Goal: Task Accomplishment & Management: Manage account settings

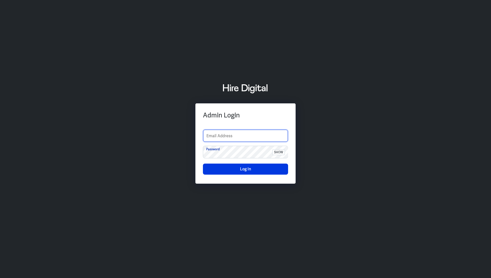
click at [235, 133] on input "text" at bounding box center [245, 136] width 85 height 12
type input "[PERSON_NAME][EMAIL_ADDRESS][PERSON_NAME][DOMAIN_NAME]"
click at [282, 151] on span "show" at bounding box center [278, 152] width 13 height 6
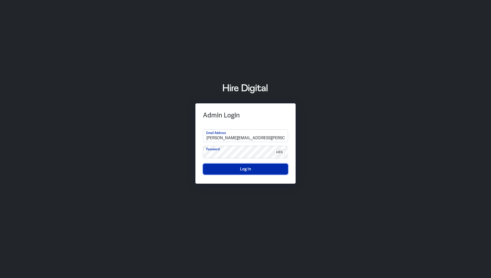
click at [239, 170] on button "Log In" at bounding box center [245, 168] width 85 height 11
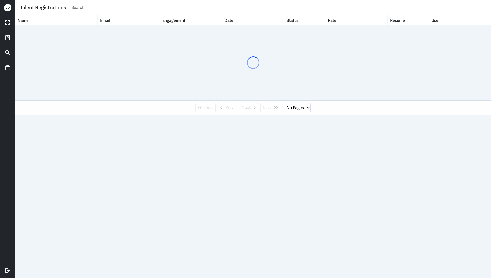
select select "1"
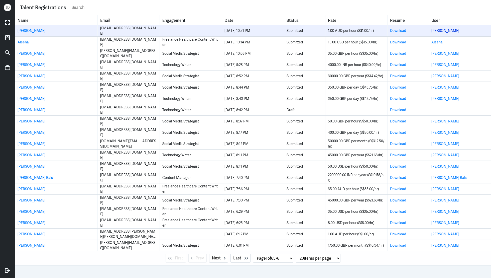
click at [443, 31] on link "[PERSON_NAME]" at bounding box center [445, 30] width 28 height 5
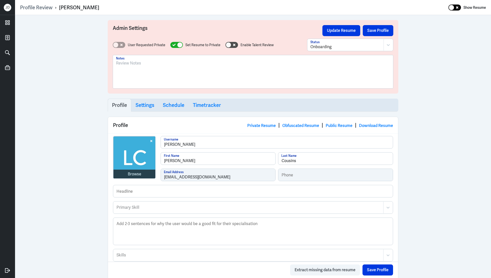
click at [456, 9] on div at bounding box center [455, 8] width 13 height 6
checkbox input "true"
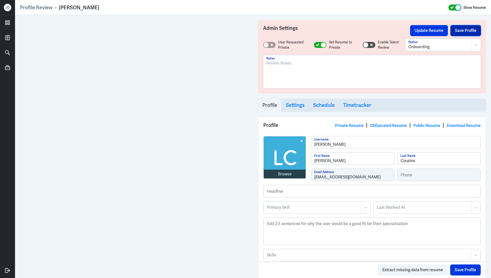
click at [455, 33] on button "Save Profile" at bounding box center [466, 30] width 31 height 11
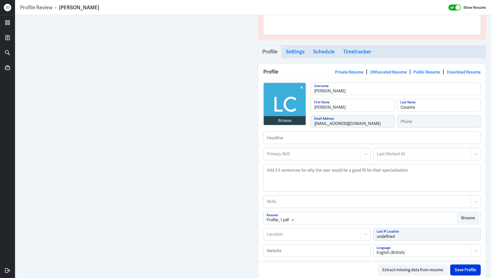
scroll to position [54, 0]
click at [289, 122] on div "Browse" at bounding box center [285, 120] width 14 height 6
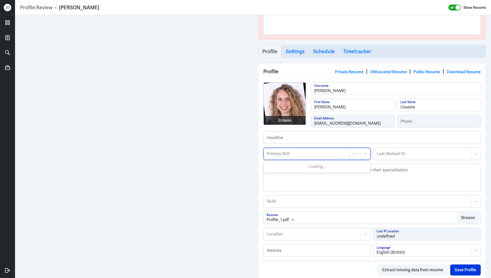
click at [310, 153] on div at bounding box center [306, 154] width 81 height 6
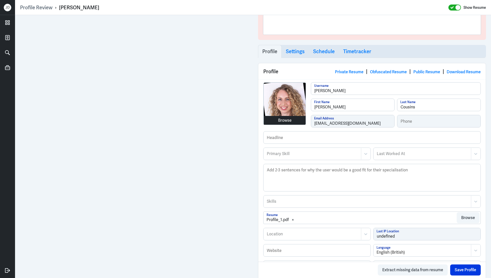
click at [280, 118] on div "Browse" at bounding box center [285, 120] width 14 height 6
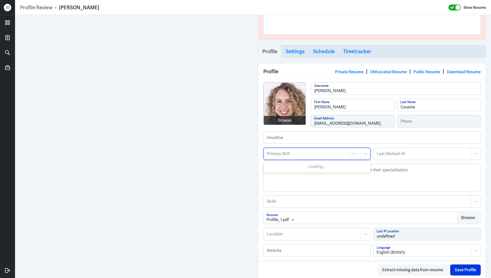
click at [313, 152] on div at bounding box center [306, 154] width 81 height 6
type input "Wellness Content"
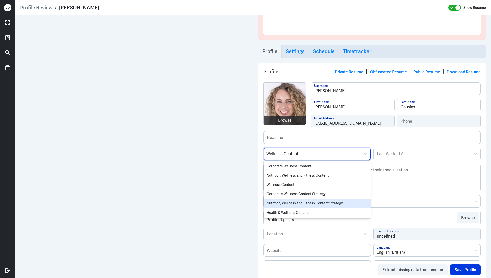
click at [300, 201] on div "Nutrition, Wellness and Fitness Content Strategy" at bounding box center [317, 202] width 107 height 9
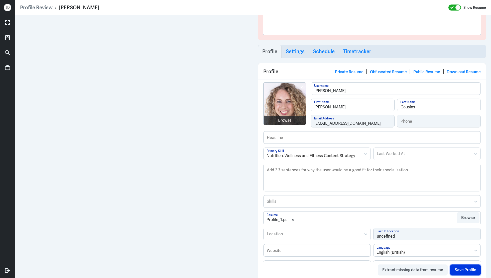
click at [463, 272] on button "Save Profile" at bounding box center [465, 269] width 31 height 11
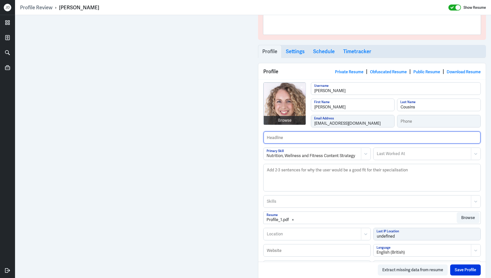
click at [281, 138] on input "text" at bounding box center [372, 137] width 217 height 12
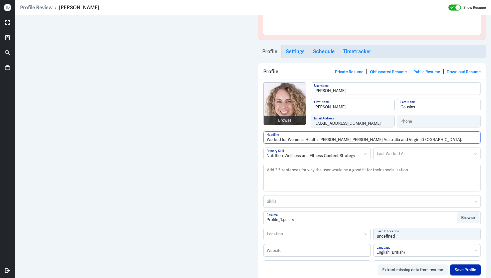
type input "Worked for Women's Health, [PERSON_NAME] [PERSON_NAME] Australia and Virgin [GE…"
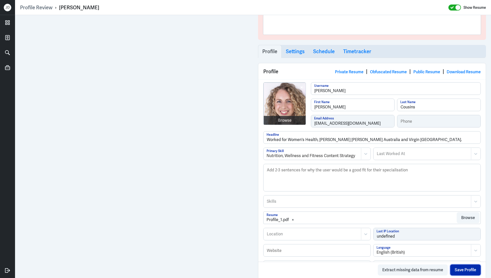
click at [467, 272] on button "Save Profile" at bounding box center [465, 269] width 31 height 11
click at [290, 236] on div at bounding box center [306, 234] width 81 height 6
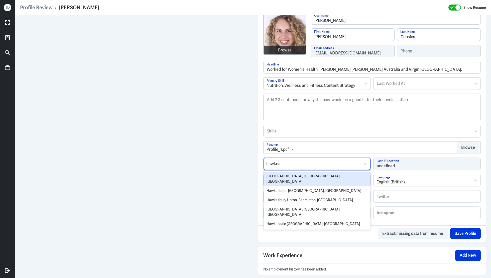
scroll to position [139, 0]
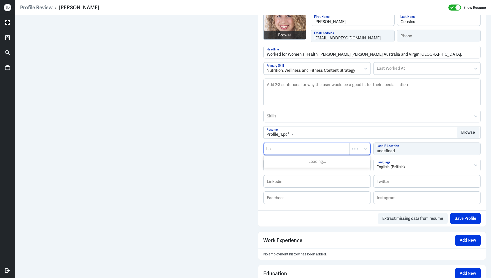
type input "h"
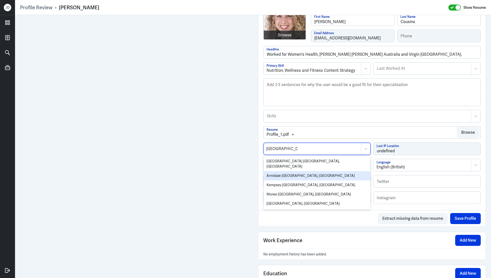
type input "new south wales"
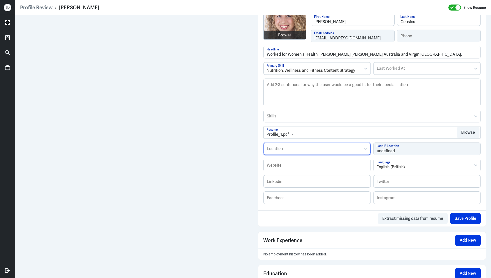
click at [287, 150] on div at bounding box center [312, 149] width 92 height 6
paste input "Hawkesbury Heights,"
type input "Hawkesbury Heights"
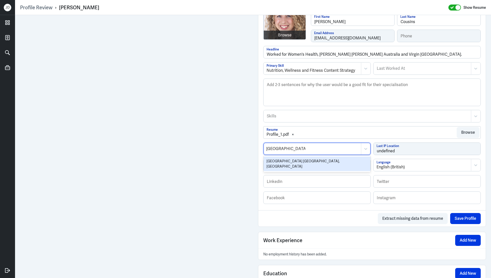
click at [307, 159] on div "[GEOGRAPHIC_DATA] [GEOGRAPHIC_DATA], [GEOGRAPHIC_DATA]" at bounding box center [317, 163] width 107 height 15
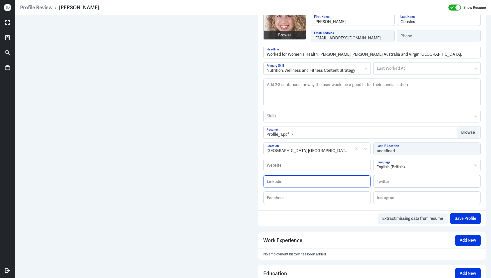
click at [281, 180] on input "text" at bounding box center [317, 181] width 107 height 12
paste input "[URL][DOMAIN_NAME]"
type input "[URL][DOMAIN_NAME]"
click at [462, 219] on button "Save Profile" at bounding box center [465, 218] width 31 height 11
click at [326, 118] on div "Skills" at bounding box center [367, 116] width 207 height 12
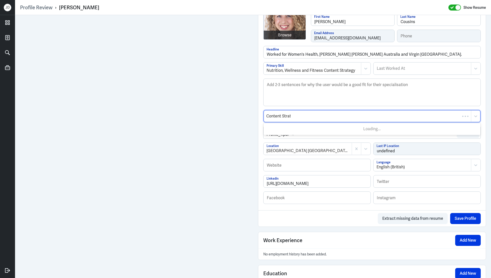
type input "Content Strate"
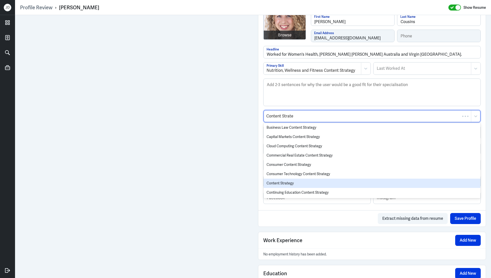
scroll to position [121, 0]
click at [313, 184] on div "Content Strategy" at bounding box center [372, 183] width 217 height 9
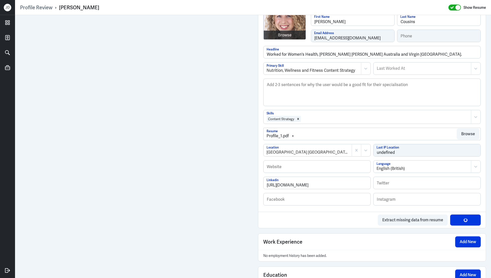
click at [319, 116] on div at bounding box center [384, 119] width 167 height 6
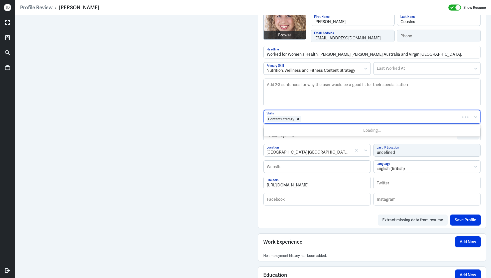
click at [319, 116] on div at bounding box center [384, 119] width 167 height 6
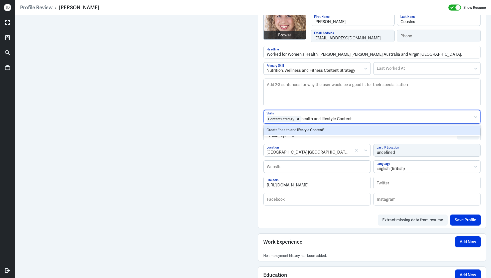
click at [303, 118] on input "health and lifestyle Content" at bounding box center [326, 119] width 51 height 6
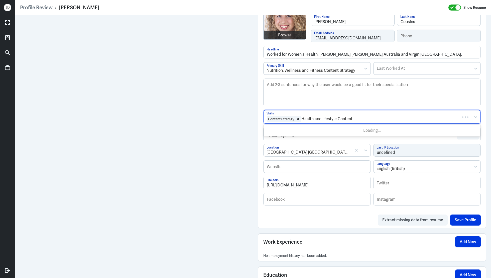
click at [323, 119] on input "Health and lifestyle Content" at bounding box center [327, 119] width 52 height 6
type input "Health and Lifestyle Content"
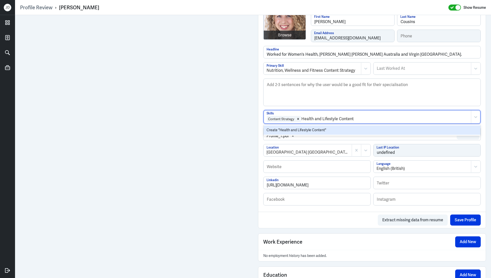
click at [352, 128] on div "Create "Health and Lifestyle Content"" at bounding box center [372, 129] width 217 height 9
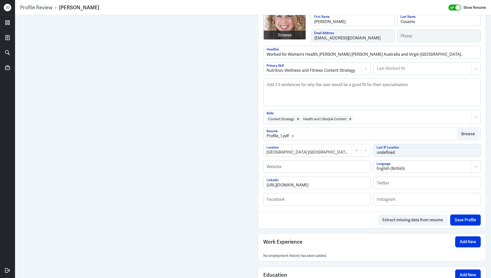
click at [371, 118] on div at bounding box center [411, 119] width 115 height 6
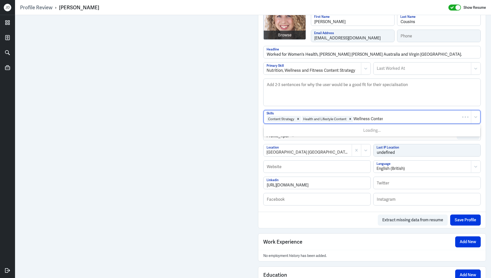
type input "Wellness Content"
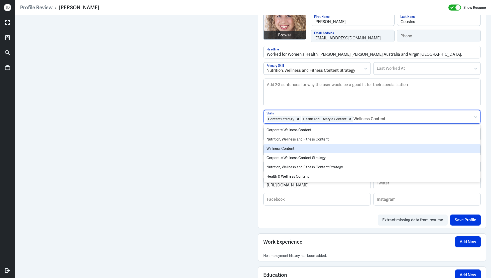
click at [332, 147] on div "Wellness Content" at bounding box center [372, 148] width 217 height 9
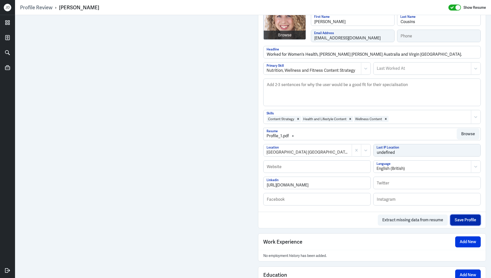
click at [466, 220] on button "Save Profile" at bounding box center [465, 219] width 31 height 11
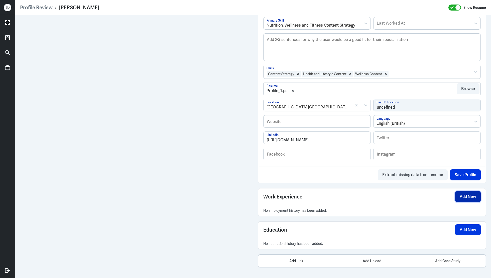
click at [470, 197] on button "Add New" at bounding box center [468, 196] width 26 height 11
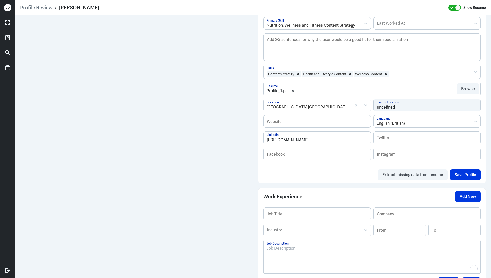
click at [303, 247] on p "To enrich screen reader interactions, please activate Accessibility in Grammarl…" at bounding box center [372, 248] width 211 height 6
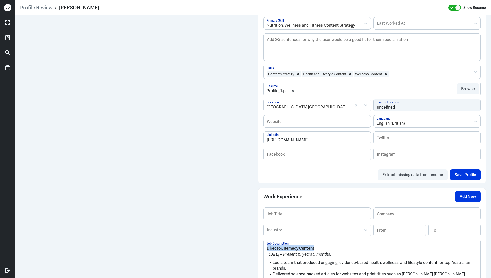
drag, startPoint x: 319, startPoint y: 246, endPoint x: 244, endPoint y: 243, distance: 75.2
click at [220, 204] on div "Admin Settings Update Resume Save Profile User Requested Private Set Resume to …" at bounding box center [253, 108] width 476 height 554
click at [303, 210] on input "text" at bounding box center [317, 213] width 107 height 12
paste input "Director, Remedy Content"
drag, startPoint x: 284, startPoint y: 214, endPoint x: 333, endPoint y: 214, distance: 49.6
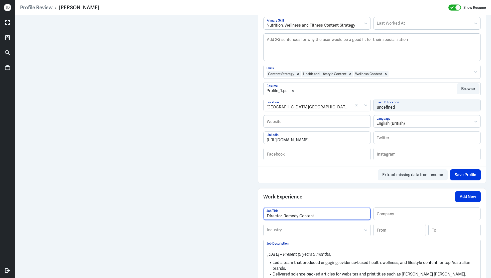
click at [334, 214] on input "Director, Remedy Content" at bounding box center [317, 213] width 107 height 12
type input "Director,"
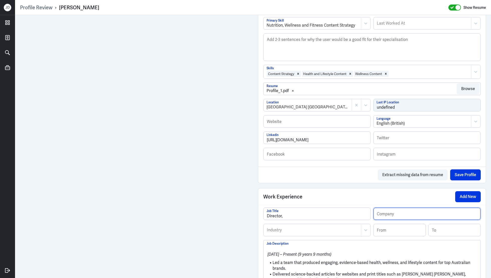
click at [393, 215] on input "text" at bounding box center [427, 213] width 107 height 12
paste input "Remedy Content"
type input "Remedy Content"
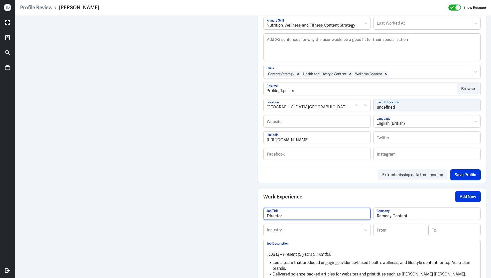
click at [316, 214] on input "Director," at bounding box center [317, 213] width 107 height 12
type input "Director"
click at [287, 231] on div at bounding box center [312, 230] width 92 height 6
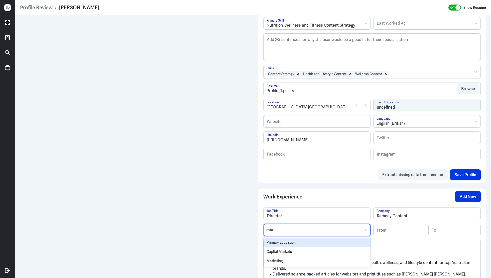
type input "marke"
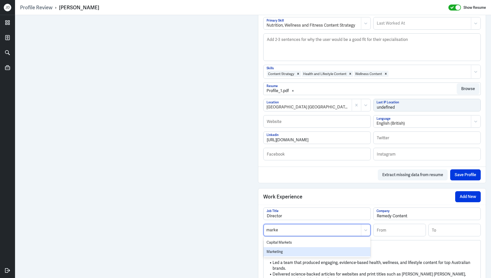
click at [279, 249] on div "Marketing" at bounding box center [317, 251] width 107 height 9
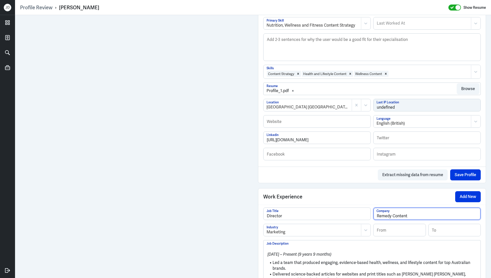
click at [399, 217] on input "Remedy Content" at bounding box center [427, 213] width 107 height 12
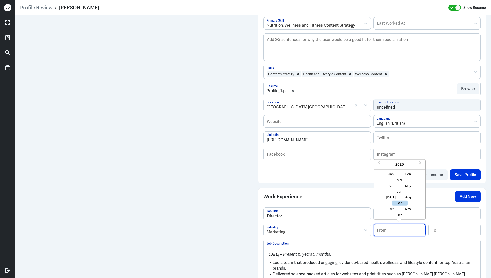
click at [397, 226] on input at bounding box center [400, 230] width 52 height 12
type input "01/2016"
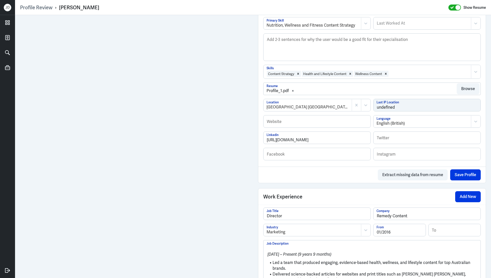
click at [335, 245] on p "To enrich screen reader interactions, please activate Accessibility in Grammarl…" at bounding box center [372, 248] width 211 height 6
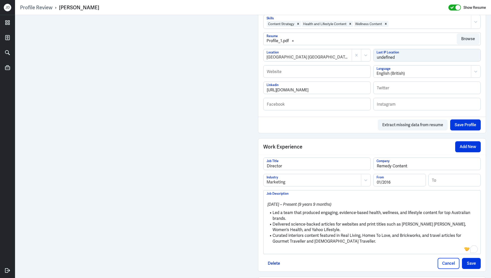
scroll to position [234, 0]
drag, startPoint x: 273, startPoint y: 212, endPoint x: 265, endPoint y: 196, distance: 17.6
click at [265, 196] on div "January 2016 – Present (9 years 9 months) Led a team that produced engaging, ev…" at bounding box center [372, 221] width 217 height 63
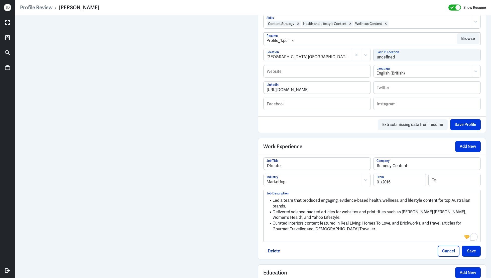
click at [279, 235] on p "To enrich screen reader interactions, please activate Accessibility in Grammarl…" at bounding box center [372, 237] width 211 height 6
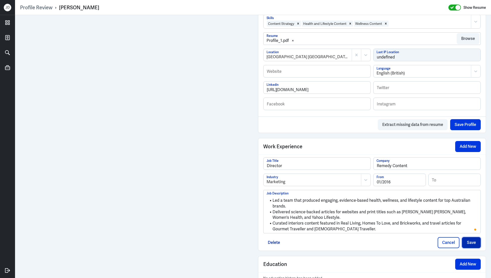
click at [471, 237] on button "Save" at bounding box center [471, 242] width 19 height 11
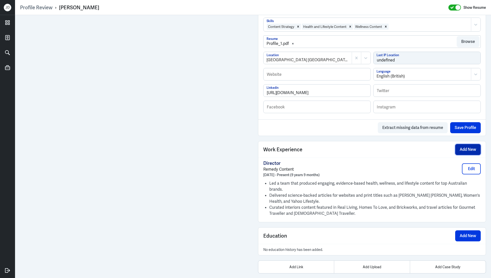
click at [462, 148] on button "Add New" at bounding box center [468, 149] width 26 height 11
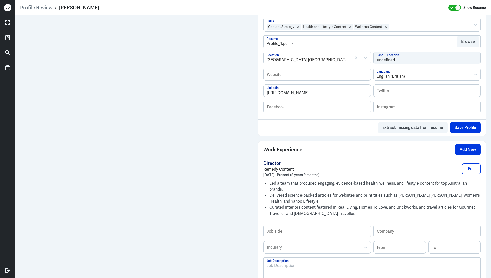
click at [301, 262] on p at bounding box center [372, 265] width 211 height 6
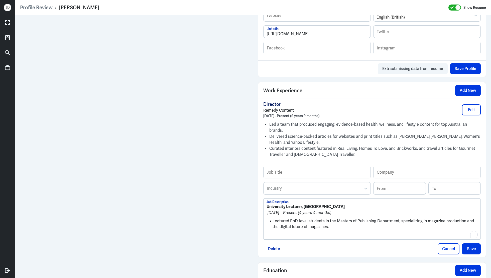
drag, startPoint x: 344, startPoint y: 198, endPoint x: 303, endPoint y: 198, distance: 40.6
click at [303, 203] on p "University Lecturer, University of Sydney" at bounding box center [372, 206] width 211 height 6
click at [410, 166] on input "text" at bounding box center [427, 172] width 107 height 12
paste input "[GEOGRAPHIC_DATA]"
type input "[GEOGRAPHIC_DATA]"
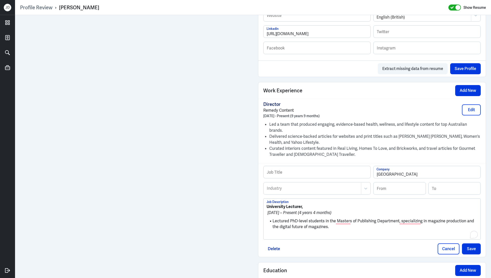
drag, startPoint x: 303, startPoint y: 199, endPoint x: 247, endPoint y: 197, distance: 56.7
click at [208, 158] on div "Admin Settings Update Resume Save Profile User Requested Private Set Resume to …" at bounding box center [253, 22] width 476 height 595
click at [283, 166] on input "text" at bounding box center [317, 172] width 107 height 12
paste input "University Lecturer,"
type input "University Lecturer"
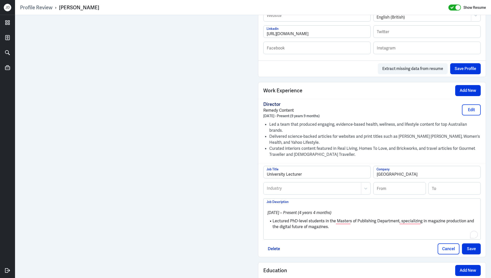
click at [304, 185] on div at bounding box center [312, 188] width 92 height 6
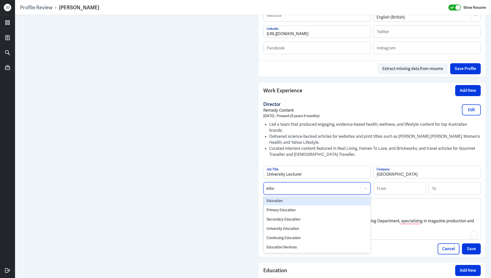
type input "educa"
click at [299, 196] on div "Education" at bounding box center [317, 200] width 107 height 9
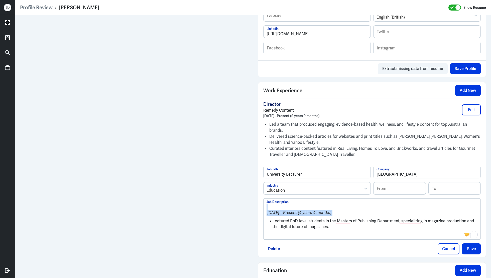
drag, startPoint x: 272, startPoint y: 213, endPoint x: 257, endPoint y: 197, distance: 22.4
click at [257, 197] on div "Admin Settings Update Resume Save Profile User Requested Private Set Resume to …" at bounding box center [372, 22] width 238 height 595
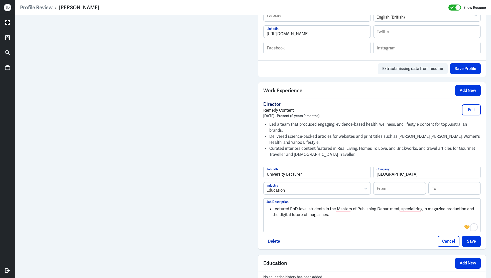
click at [294, 219] on div "Lectured PhD-level students in the Masters of Publishing Department, specializi…" at bounding box center [372, 216] width 211 height 27
click at [476, 236] on button "Save" at bounding box center [471, 241] width 19 height 11
click at [409, 184] on input at bounding box center [400, 188] width 52 height 12
type input "06/2021"
click at [473, 236] on button "Save" at bounding box center [471, 241] width 19 height 11
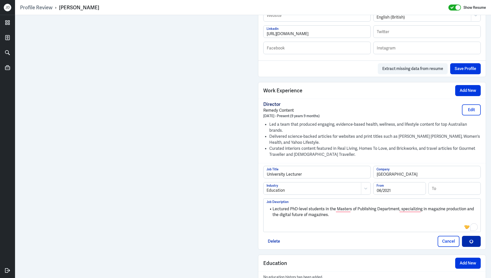
scroll to position [271, 0]
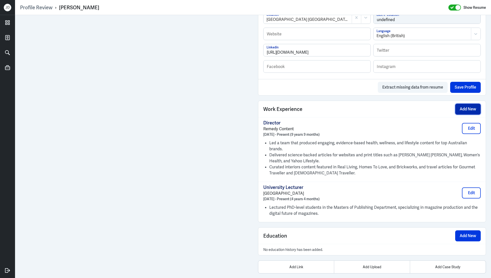
click at [465, 108] on button "Add New" at bounding box center [468, 108] width 26 height 11
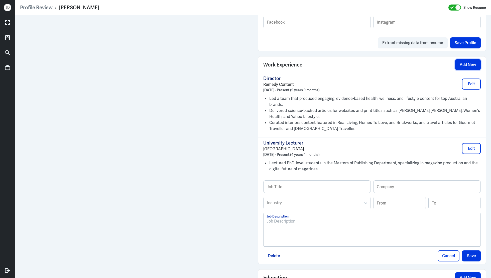
scroll to position [337, 0]
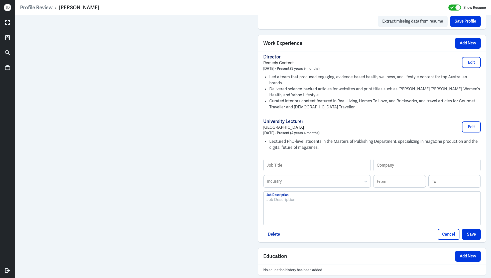
click at [303, 202] on div at bounding box center [372, 209] width 211 height 27
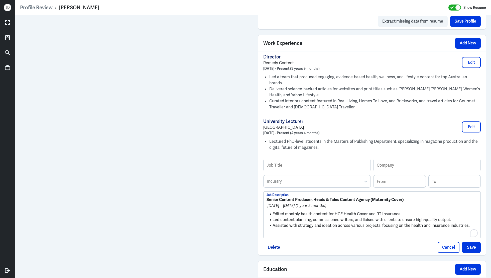
scroll to position [0, 0]
drag, startPoint x: 409, startPoint y: 192, endPoint x: 321, endPoint y: 193, distance: 88.5
click at [321, 196] on p "Senior Content Producer, Heads & Tales Content Agency (Maternity Cover)" at bounding box center [372, 199] width 211 height 6
click at [321, 197] on strong "Senior Content Producer, Heads & Tales Content Agency (Maternity Cover)" at bounding box center [335, 199] width 137 height 5
drag, startPoint x: 314, startPoint y: 192, endPoint x: 370, endPoint y: 193, distance: 55.9
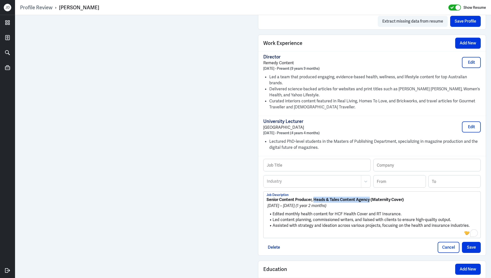
click at [370, 197] on strong "Senior Content Producer, Heads & Tales Content Agency (Maternity Cover)" at bounding box center [335, 199] width 137 height 5
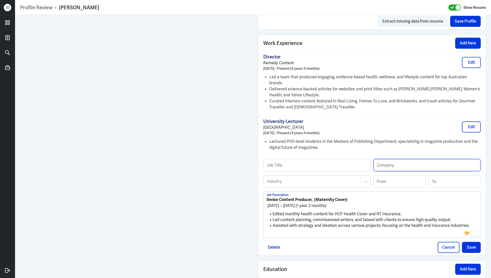
click at [411, 159] on input "text" at bounding box center [427, 165] width 107 height 12
paste input "Heads & Tales Content Agency"
type input "Heads & Tales Content Agency"
click at [315, 197] on strong "Senior Content Producer, (Maternity Cover)" at bounding box center [307, 199] width 81 height 5
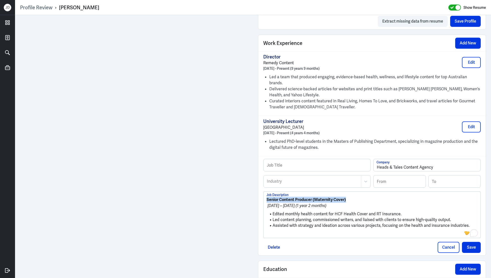
drag, startPoint x: 355, startPoint y: 192, endPoint x: 246, endPoint y: 185, distance: 109.0
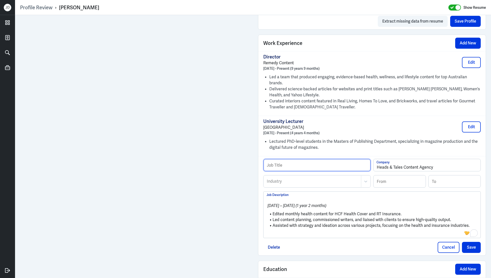
click at [301, 160] on input "text" at bounding box center [317, 165] width 107 height 12
paste input "Senior Content Producer (Maternity Cover)"
type input "Senior Content Producer (Maternity Cover)"
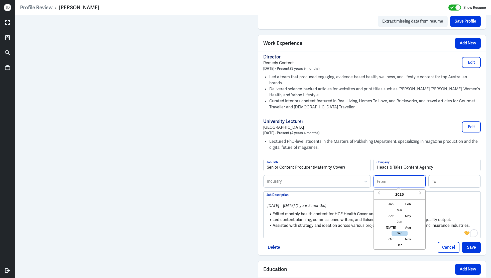
click at [399, 175] on input at bounding box center [400, 181] width 52 height 12
type input "02/2024"
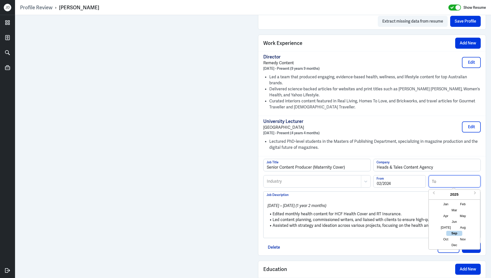
click at [445, 176] on input at bounding box center [455, 181] width 52 height 12
type input "03/2025"
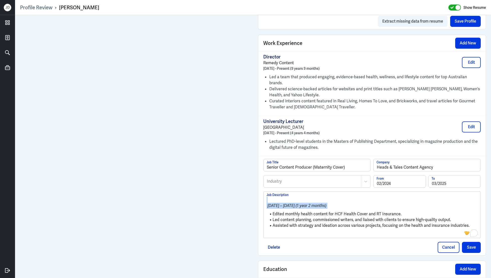
drag, startPoint x: 272, startPoint y: 206, endPoint x: 261, endPoint y: 188, distance: 21.2
click at [261, 188] on div "Senior Content Producer (Maternity Cover) Job Title Heads & Tales Content Agenc…" at bounding box center [372, 205] width 228 height 99
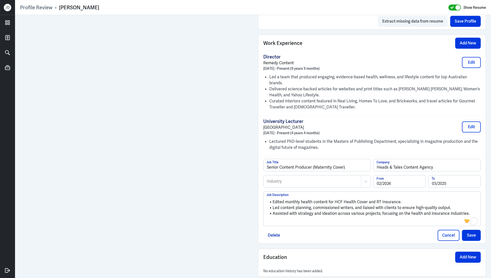
click at [283, 218] on p "To enrich screen reader interactions, please activate Accessibility in Grammarl…" at bounding box center [372, 221] width 211 height 6
click at [308, 178] on div at bounding box center [312, 181] width 92 height 6
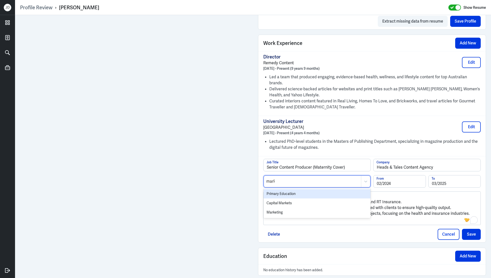
type input "marke"
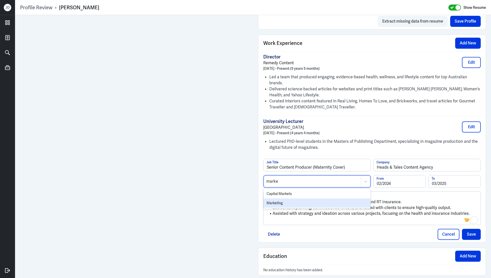
click at [320, 198] on div "Marketing" at bounding box center [317, 202] width 107 height 9
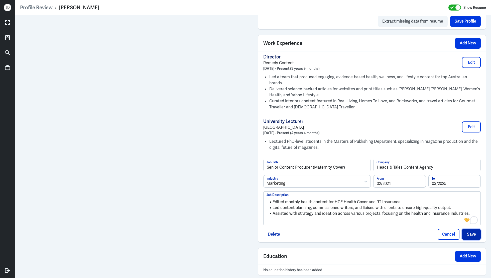
click at [470, 229] on button "Save" at bounding box center [471, 234] width 19 height 11
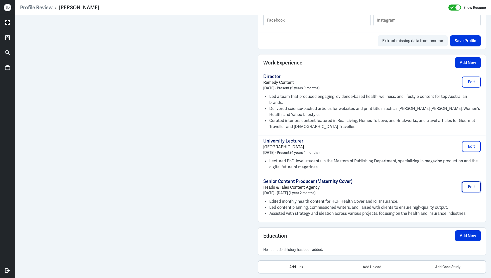
click at [465, 181] on button "Edit" at bounding box center [471, 186] width 19 height 11
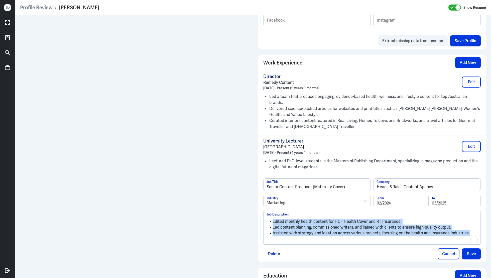
drag, startPoint x: 473, startPoint y: 226, endPoint x: 246, endPoint y: 189, distance: 230.2
click at [210, 146] on div "Admin Settings Update Resume Save Profile User Requested Private Set Resume to …" at bounding box center [253, 11] width 476 height 628
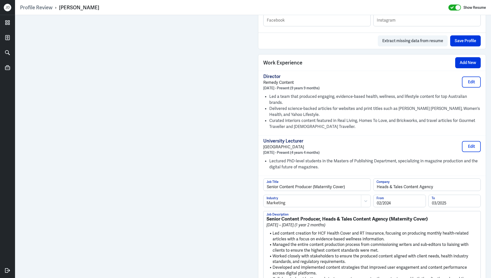
scroll to position [0, 0]
drag, startPoint x: 273, startPoint y: 226, endPoint x: 259, endPoint y: 207, distance: 23.9
click at [259, 207] on div "Senior Content Producer (Maternity Cover) Job Title Heads & Tales Content Agenc…" at bounding box center [372, 243] width 228 height 136
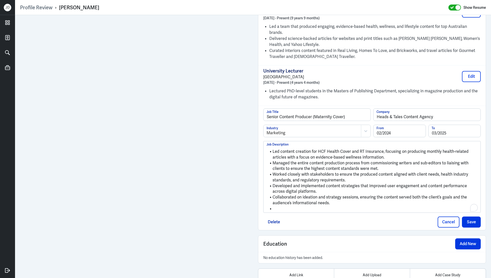
scroll to position [395, 0]
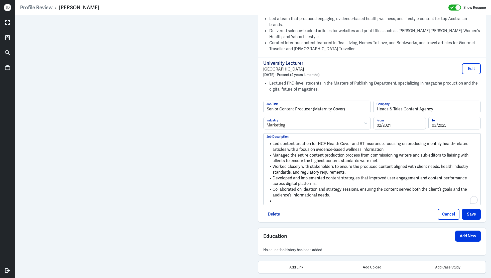
click at [351, 198] on li "To enrich screen reader interactions, please activate Accessibility in Grammarl…" at bounding box center [372, 201] width 211 height 6
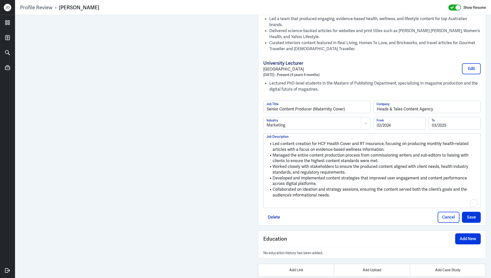
scroll to position [390, 0]
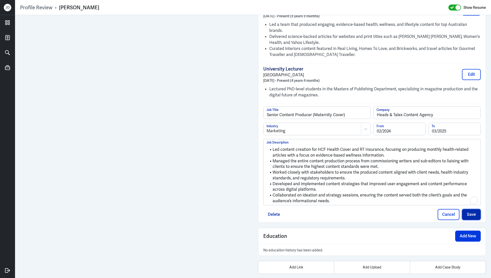
click at [479, 209] on button "Save" at bounding box center [471, 214] width 19 height 11
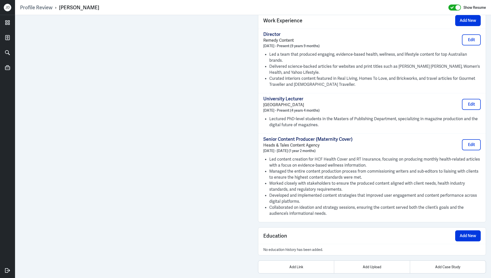
click at [462, 99] on div "Edit" at bounding box center [471, 104] width 19 height 11
click at [474, 99] on button "Edit" at bounding box center [471, 104] width 19 height 11
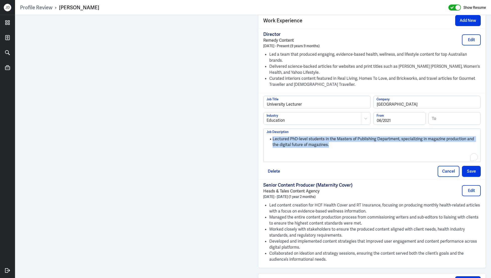
drag, startPoint x: 355, startPoint y: 138, endPoint x: 245, endPoint y: 119, distance: 111.3
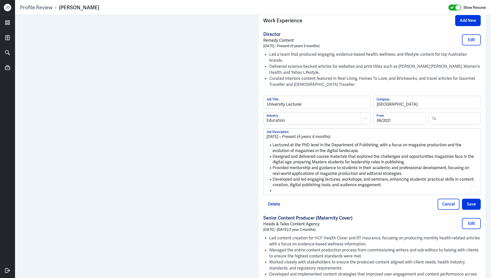
scroll to position [0, 0]
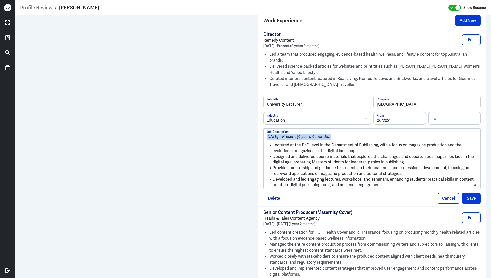
drag, startPoint x: 273, startPoint y: 138, endPoint x: 257, endPoint y: 123, distance: 21.6
click at [257, 123] on div "Admin Settings Update Resume Save Profile User Requested Private Set Resume to …" at bounding box center [372, 6] width 238 height 703
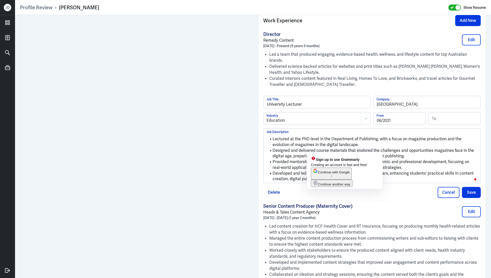
click at [442, 150] on li "Designed and delivered course materials that explored the challenges and opport…" at bounding box center [372, 153] width 211 height 11
click at [328, 186] on span "Continue another way" at bounding box center [334, 184] width 33 height 4
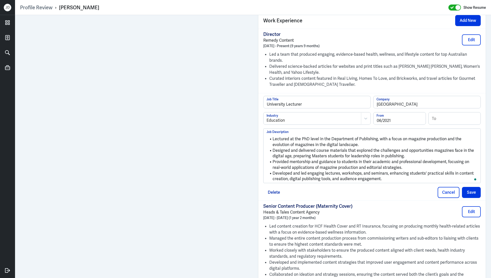
click at [354, 140] on li "Lectured at the PhD level in the Department of Publishing, with a focus on maga…" at bounding box center [372, 141] width 211 height 11
click at [322, 148] on li "Designed and delivered course materials that explored the challenges and opport…" at bounding box center [372, 153] width 211 height 11
click at [469, 187] on button "Save" at bounding box center [471, 192] width 19 height 11
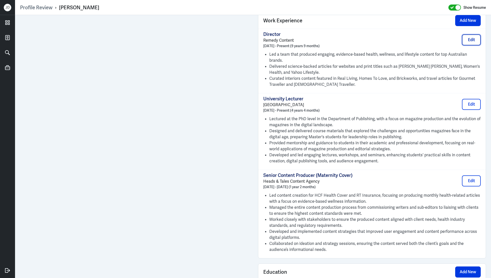
click at [471, 37] on button "Edit" at bounding box center [471, 39] width 19 height 11
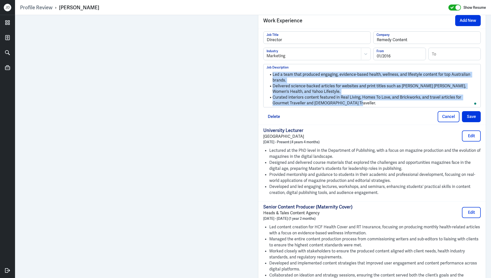
drag, startPoint x: 339, startPoint y: 102, endPoint x: 262, endPoint y: 54, distance: 90.7
click at [262, 54] on div "Director Job Title Remedy Content Company Marketing Industry 01/2016 From To Le…" at bounding box center [372, 77] width 228 height 96
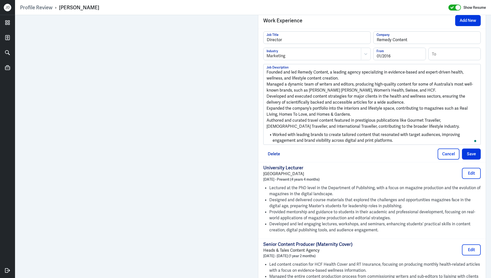
scroll to position [0, 0]
click at [267, 71] on p "Founded and led Remedy Content, a leading agency specializing in evidence-based…" at bounding box center [372, 75] width 211 height 12
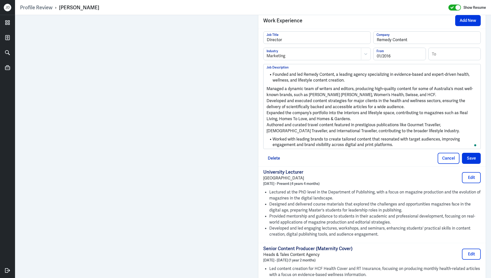
click at [267, 87] on p "Managed a dynamic team of writers and editors, producing high-quality content f…" at bounding box center [372, 92] width 211 height 12
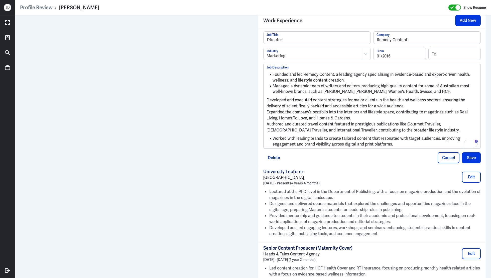
click at [267, 98] on p "Developed and executed content strategies for major clients in the health and w…" at bounding box center [372, 103] width 211 height 12
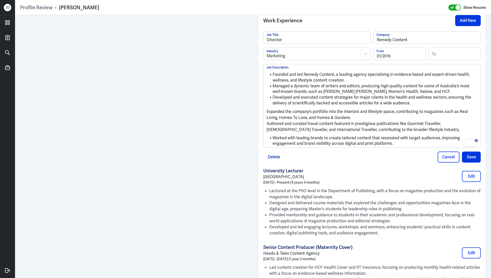
click at [267, 111] on p "Expanded the company’s portfolio into the interiors and lifestyle space, contri…" at bounding box center [372, 114] width 211 height 12
click at [267, 121] on p "Authored and curated travel content featured in prestigious publications like G…" at bounding box center [372, 126] width 211 height 12
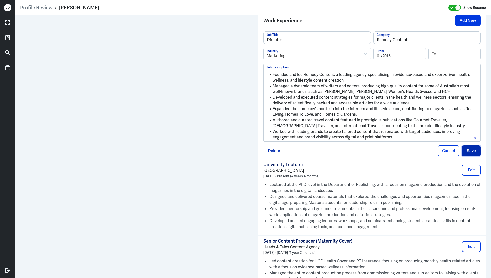
click at [473, 150] on button "Save" at bounding box center [471, 150] width 19 height 11
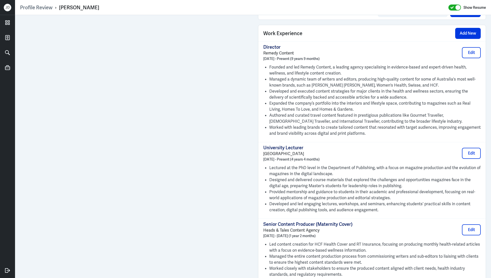
scroll to position [267, 0]
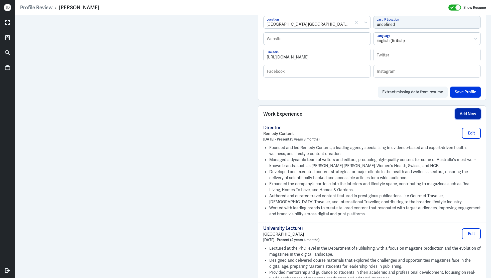
click at [472, 113] on button "Add New" at bounding box center [468, 113] width 26 height 11
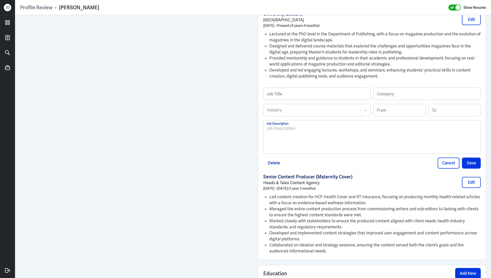
scroll to position [484, 0]
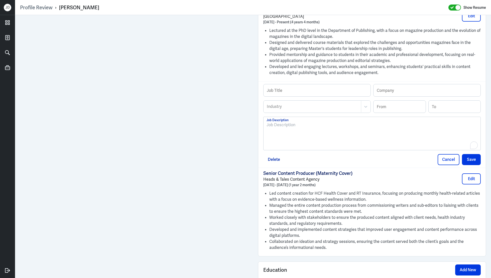
click at [353, 136] on div "To enrich screen reader interactions, please activate Accessibility in Grammarl…" at bounding box center [372, 135] width 211 height 27
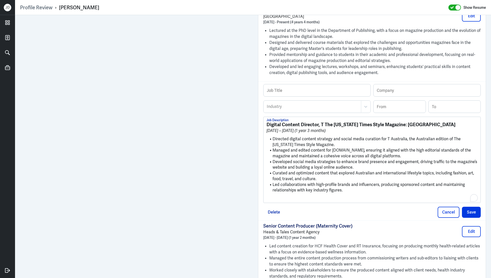
scroll to position [0, 0]
drag, startPoint x: 321, startPoint y: 122, endPoint x: 424, endPoint y: 122, distance: 103.2
click at [424, 122] on h3 "Digital Content Director, T The New York Times Style Magazine: Australia" at bounding box center [372, 125] width 211 height 6
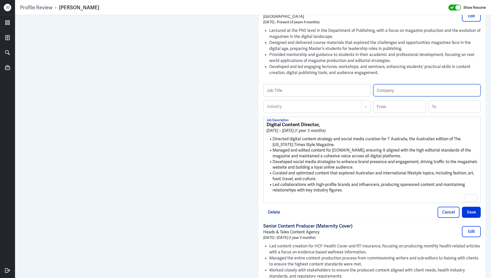
click at [418, 88] on input "text" at bounding box center [427, 90] width 107 height 12
paste input "T The [US_STATE] Times Style Magazine: [GEOGRAPHIC_DATA]"
type input "T The [US_STATE] Times Style Magazine: [GEOGRAPHIC_DATA]"
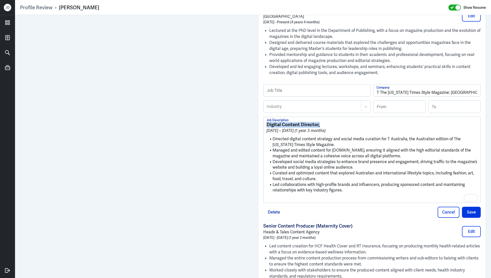
drag, startPoint x: 319, startPoint y: 122, endPoint x: 251, endPoint y: 120, distance: 67.7
click at [291, 90] on input "text" at bounding box center [317, 90] width 107 height 12
paste input "Digital Content Director,"
type input "Digital Content Director,"
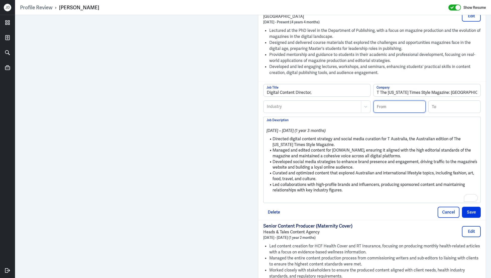
click at [404, 107] on input at bounding box center [400, 106] width 52 height 12
type input "12/2020"
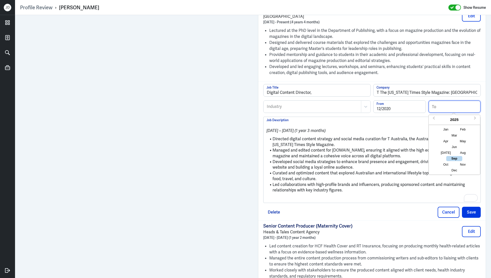
click at [454, 109] on input at bounding box center [455, 106] width 52 height 12
type input "02/2022"
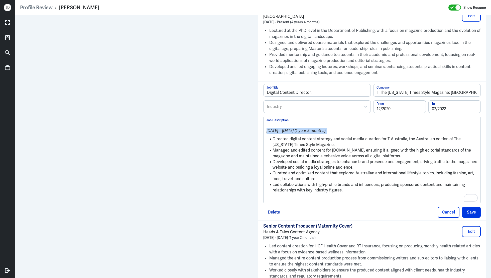
drag, startPoint x: 273, startPoint y: 139, endPoint x: 260, endPoint y: 127, distance: 17.9
click at [260, 127] on div "Digital Content Director, Job Title T The New York Times Style Magazine: Austra…" at bounding box center [372, 150] width 228 height 139
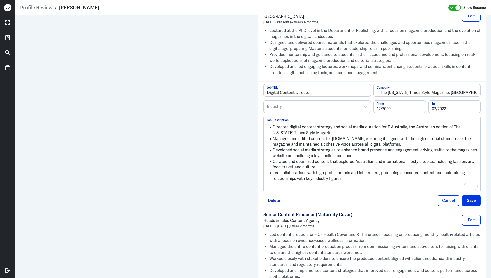
click at [291, 185] on p "To enrich screen reader interactions, please activate Accessibility in Grammarl…" at bounding box center [372, 187] width 211 height 6
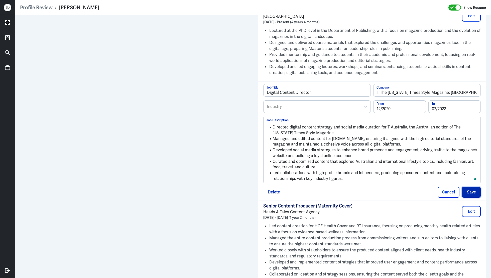
click at [470, 192] on button "Save" at bounding box center [471, 191] width 19 height 11
click at [334, 103] on div at bounding box center [312, 106] width 92 height 6
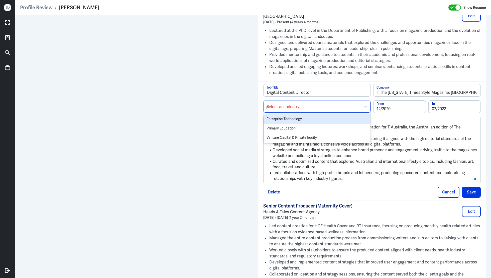
type input "p"
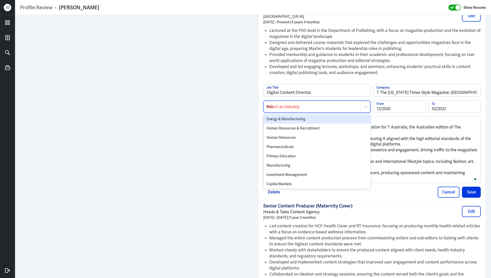
type input "mark"
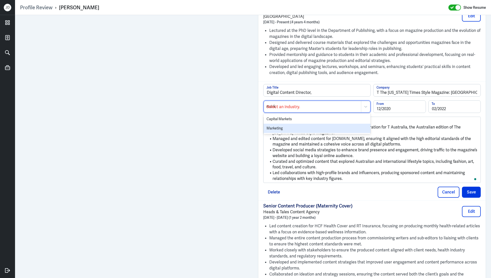
click at [319, 124] on div "Marketing" at bounding box center [317, 128] width 107 height 9
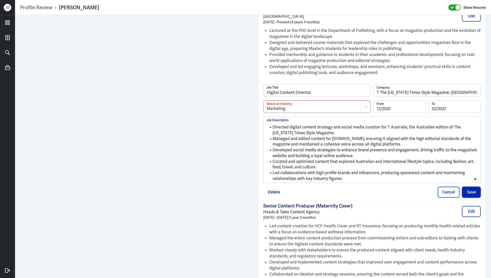
click at [475, 190] on button "Save" at bounding box center [471, 191] width 19 height 11
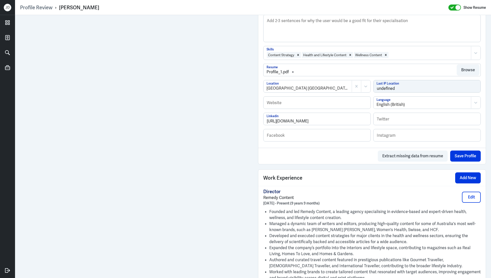
scroll to position [295, 0]
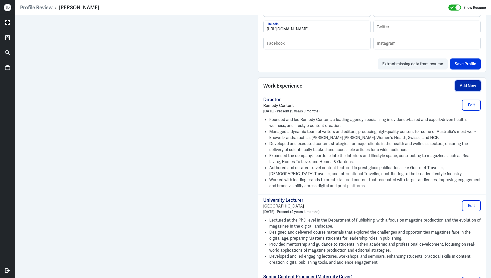
click at [465, 84] on button "Add New" at bounding box center [468, 85] width 26 height 11
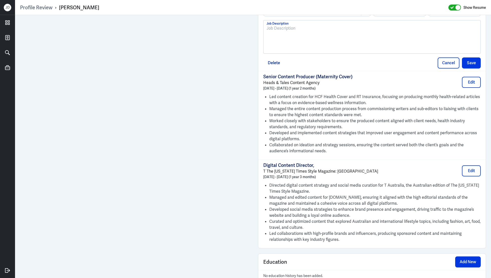
scroll to position [542, 0]
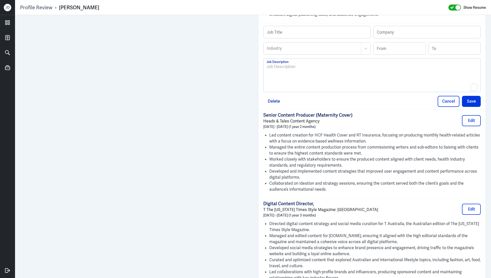
click at [323, 72] on div "To enrich screen reader interactions, please activate Accessibility in Grammarl…" at bounding box center [372, 77] width 211 height 27
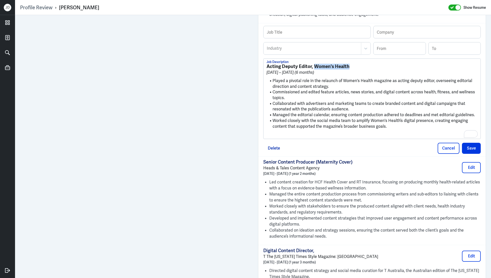
drag, startPoint x: 358, startPoint y: 65, endPoint x: 314, endPoint y: 65, distance: 44.1
click at [314, 65] on h3 "Acting Deputy Editor, Women's Health" at bounding box center [372, 67] width 211 height 6
click at [382, 34] on input "text" at bounding box center [427, 32] width 107 height 12
paste input "Women's Health"
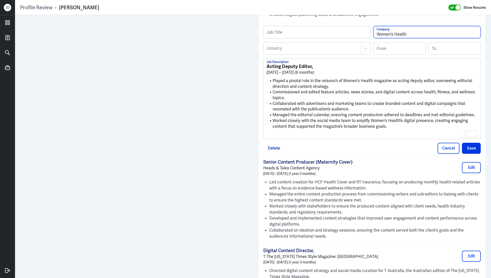
type input "Women's Health"
drag, startPoint x: 312, startPoint y: 64, endPoint x: 253, endPoint y: 61, distance: 60.0
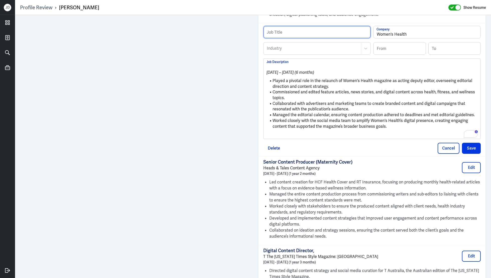
click at [316, 28] on input "text" at bounding box center [317, 32] width 107 height 12
paste input "Acting Deputy Editor,"
type input "Acting Deputy Editor"
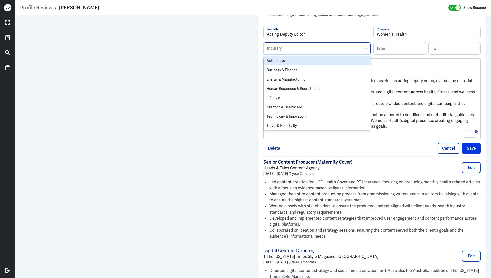
click at [302, 43] on div "Industry" at bounding box center [312, 49] width 97 height 12
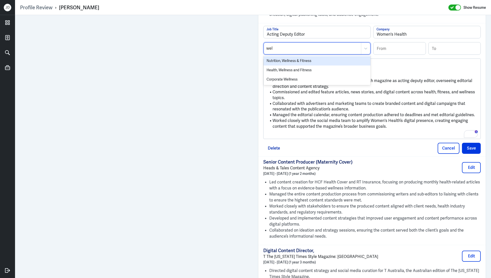
type input "well"
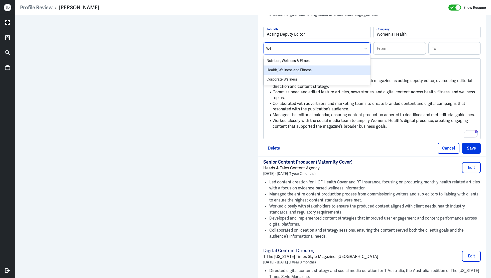
click at [287, 68] on div "Health, Wellness and Fitness" at bounding box center [317, 69] width 107 height 9
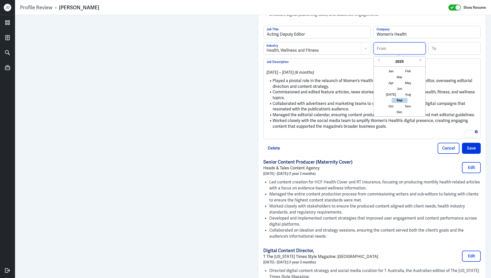
click at [384, 46] on input at bounding box center [400, 48] width 52 height 12
type input "12/2020"
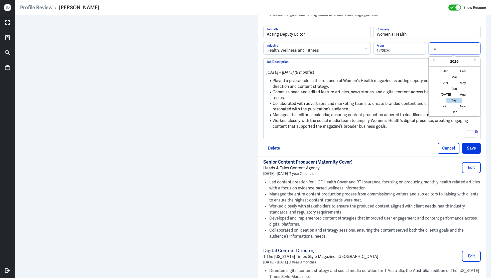
click at [454, 45] on input at bounding box center [455, 48] width 52 height 12
type input "05/2021"
click at [379, 91] on li "Commissioned and edited feature articles, news stories, and digital content acr…" at bounding box center [372, 94] width 211 height 11
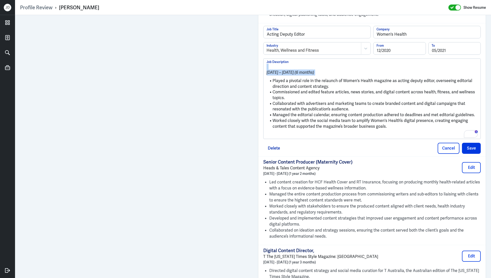
drag, startPoint x: 274, startPoint y: 80, endPoint x: 248, endPoint y: 63, distance: 31.4
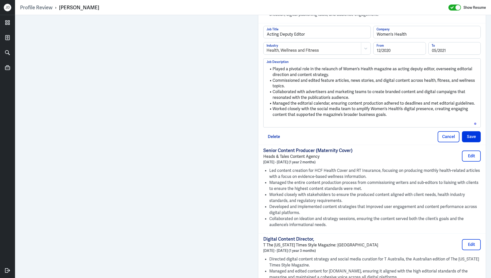
click at [303, 121] on p "To enrich screen reader interactions, please activate Accessibility in Grammarl…" at bounding box center [372, 123] width 211 height 6
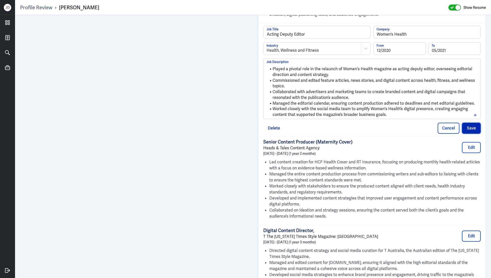
click at [471, 128] on button "Save" at bounding box center [471, 128] width 19 height 11
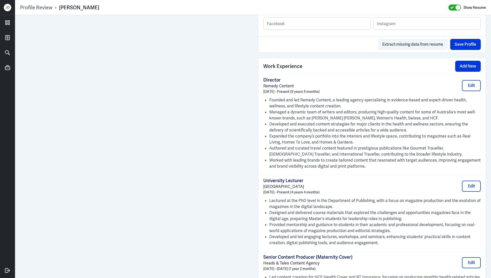
scroll to position [316, 0]
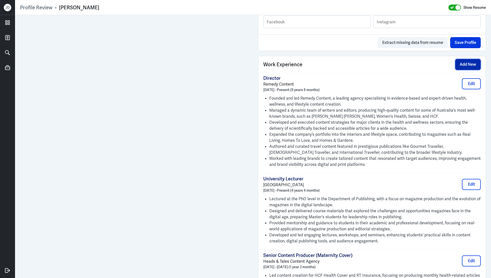
click at [470, 65] on button "Add New" at bounding box center [468, 64] width 26 height 11
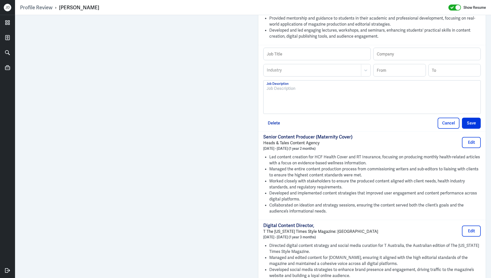
scroll to position [483, 0]
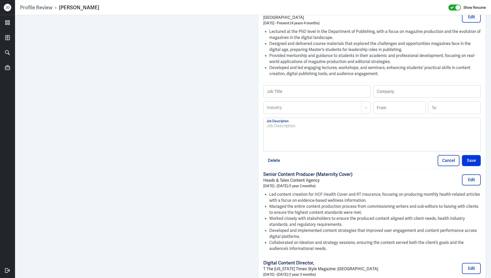
click at [308, 130] on div at bounding box center [372, 136] width 211 height 27
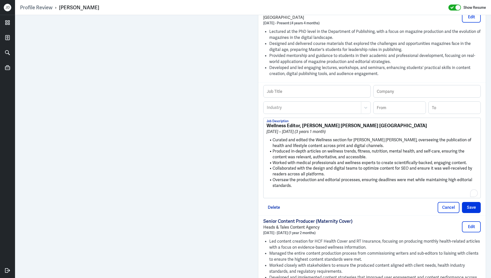
scroll to position [0, 0]
drag, startPoint x: 354, startPoint y: 123, endPoint x: 303, endPoint y: 122, distance: 51.6
click at [303, 123] on h3 "Wellness Editor, Marie Claire Australia" at bounding box center [372, 126] width 211 height 6
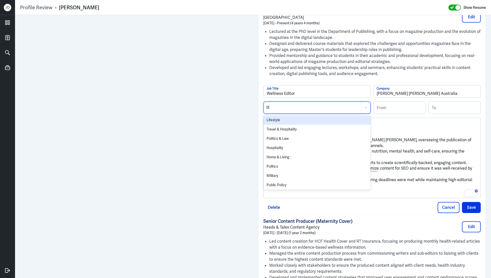
type input "life"
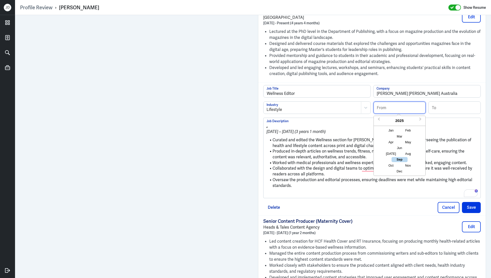
click at [395, 104] on input at bounding box center [400, 107] width 52 height 12
type input "11/2017"
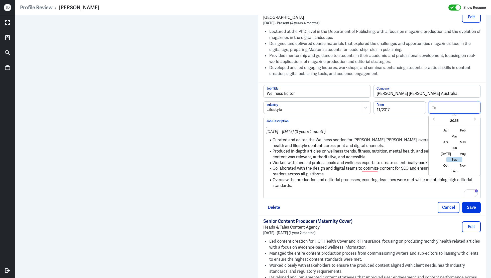
click at [458, 104] on input at bounding box center [455, 107] width 52 height 12
type input "11/2020"
click at [312, 142] on li "Curated and edited the Wellness section for [PERSON_NAME] [PERSON_NAME], overse…" at bounding box center [372, 142] width 211 height 11
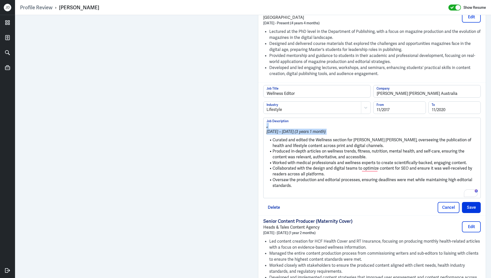
drag, startPoint x: 273, startPoint y: 140, endPoint x: 257, endPoint y: 118, distance: 27.4
click at [255, 120] on div "Admin Settings Update Resume Save Profile User Requested Private Set Resume to …" at bounding box center [372, 35] width 238 height 1007
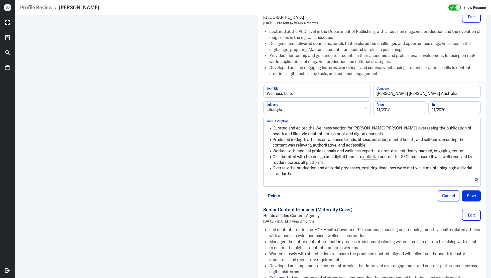
click at [286, 181] on p "To enrich screen reader interactions, please activate Accessibility in Grammarl…" at bounding box center [372, 182] width 211 height 6
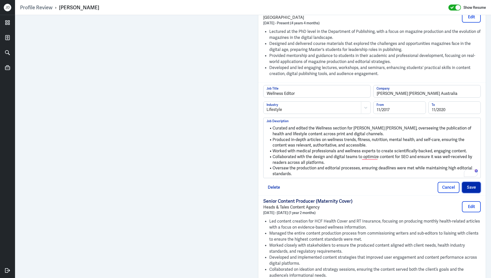
click at [471, 188] on button "Save" at bounding box center [471, 187] width 19 height 11
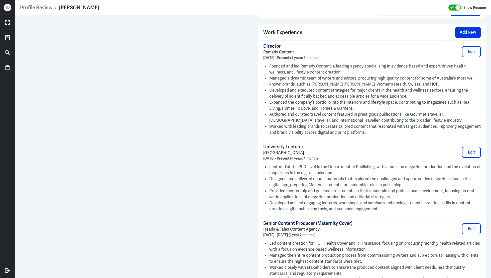
scroll to position [297, 0]
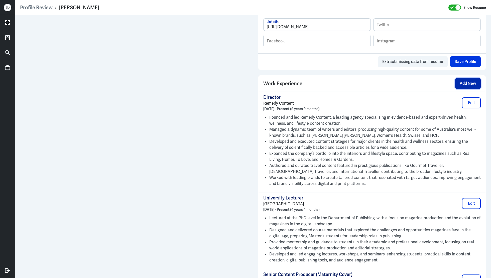
click at [464, 84] on button "Add New" at bounding box center [468, 83] width 26 height 11
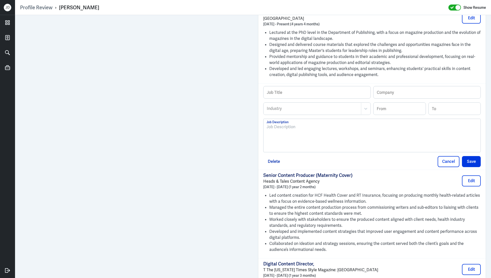
scroll to position [483, 0]
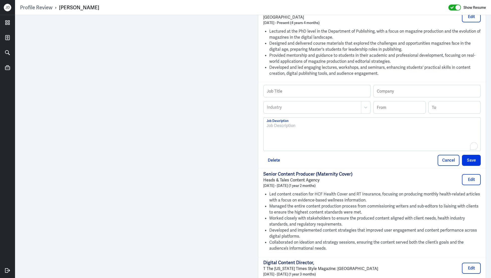
click at [341, 138] on div "To enrich screen reader interactions, please activate Accessibility in Grammarl…" at bounding box center [372, 136] width 211 height 27
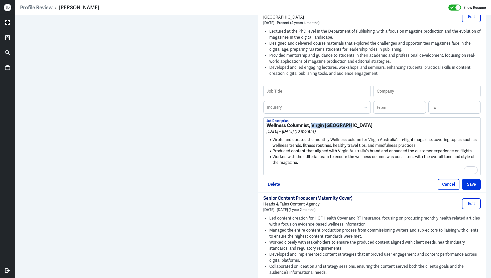
drag, startPoint x: 345, startPoint y: 124, endPoint x: 312, endPoint y: 125, distance: 33.3
click at [312, 125] on h3 "Wellness Columnist, Virgin [GEOGRAPHIC_DATA]" at bounding box center [372, 126] width 211 height 6
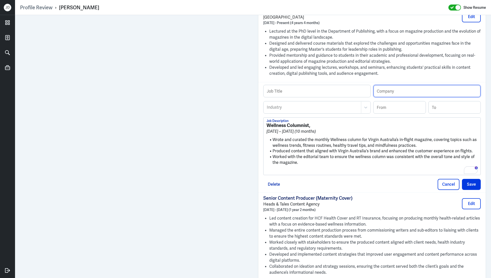
click at [394, 92] on input "text" at bounding box center [427, 91] width 107 height 12
paste input "Virgin Australia"
type input "Virgin Australia"
drag, startPoint x: 310, startPoint y: 124, endPoint x: 250, endPoint y: 120, distance: 60.3
click at [250, 120] on div "Admin Settings Update Resume Save Profile User Requested Private Set Resume to …" at bounding box center [253, 65] width 476 height 1066
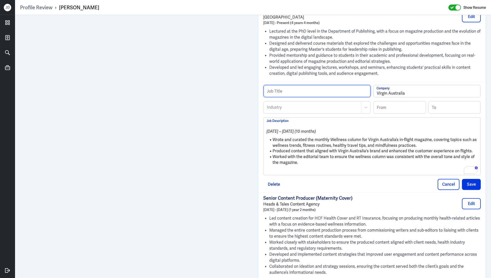
click at [290, 92] on input "text" at bounding box center [317, 91] width 107 height 12
paste input "Wellness Columnist,"
type input "Wellness Columnist"
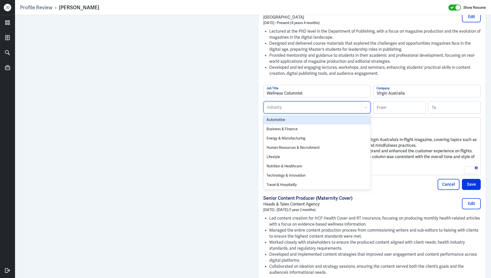
click at [301, 111] on div "Industry" at bounding box center [312, 107] width 97 height 12
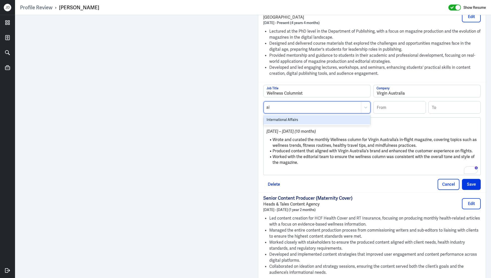
type input "a"
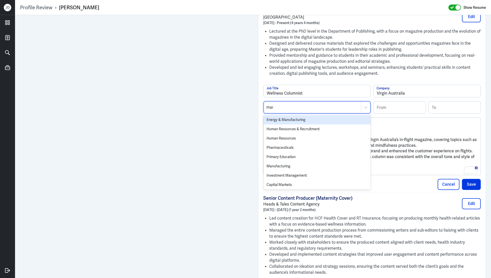
type input "marke"
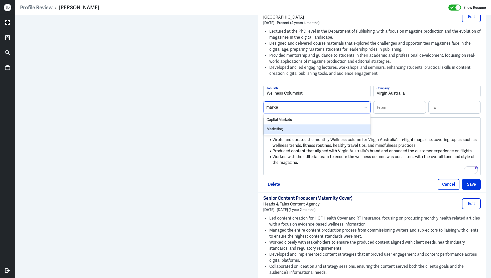
click at [293, 129] on div "Marketing" at bounding box center [317, 128] width 107 height 9
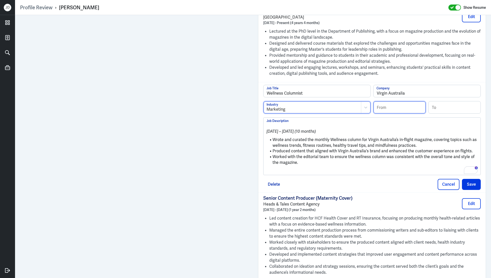
click at [396, 105] on input at bounding box center [400, 107] width 52 height 12
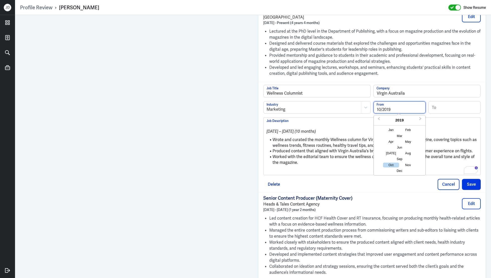
type input "10/2019"
click at [457, 107] on input at bounding box center [455, 107] width 52 height 12
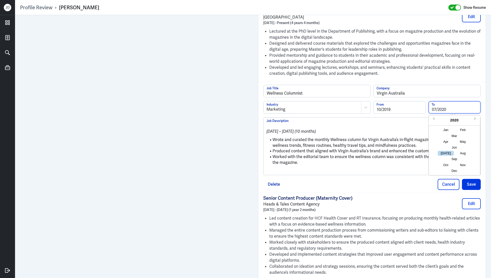
type input "07/2020"
click at [292, 172] on p "To enrich screen reader interactions, please activate Accessibility in Grammarl…" at bounding box center [372, 171] width 211 height 6
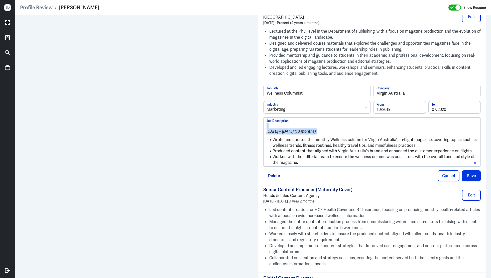
drag, startPoint x: 273, startPoint y: 139, endPoint x: 260, endPoint y: 118, distance: 25.0
click at [260, 118] on div "Wellness Columnist Job Title Virgin Australia Company Marketing Industry 10/201…" at bounding box center [372, 133] width 228 height 102
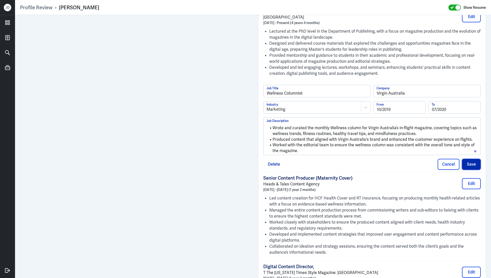
click at [474, 163] on button "Save" at bounding box center [471, 164] width 19 height 11
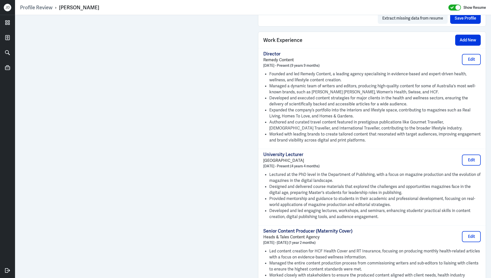
scroll to position [329, 0]
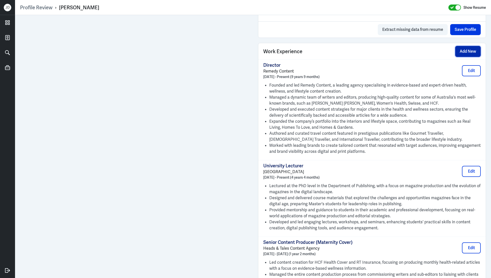
click at [463, 48] on button "Add New" at bounding box center [468, 51] width 26 height 11
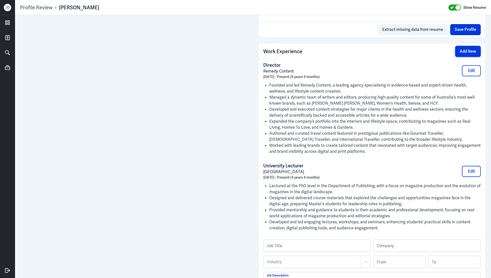
scroll to position [443, 0]
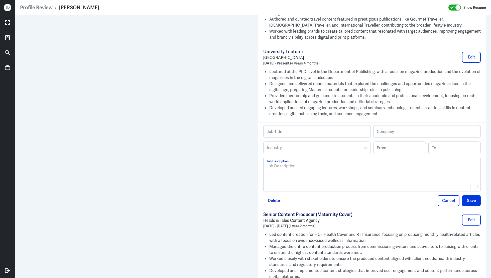
click at [330, 173] on div "To enrich screen reader interactions, please activate Accessibility in Grammarl…" at bounding box center [372, 176] width 211 height 27
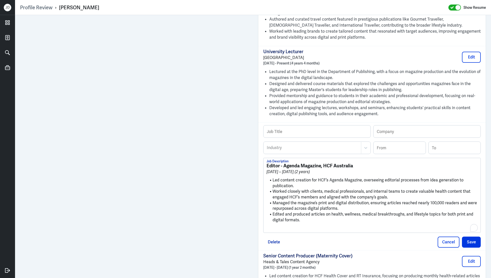
scroll to position [0, 0]
drag, startPoint x: 321, startPoint y: 164, endPoint x: 248, endPoint y: 162, distance: 72.9
click at [222, 123] on div "Admin Settings Update Resume Save Profile User Requested Private Set Resume to …" at bounding box center [253, 143] width 476 height 1142
click at [282, 129] on input "text" at bounding box center [317, 131] width 107 height 12
paste input "Editor - Agenda Magazine"
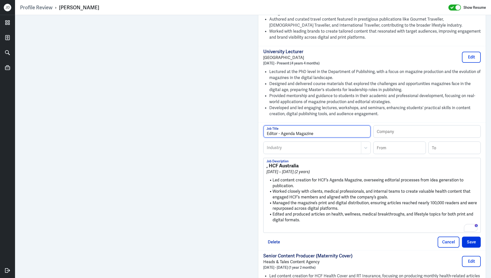
scroll to position [443, 0]
type input "Editor - Agenda Magazine"
drag, startPoint x: 269, startPoint y: 164, endPoint x: 303, endPoint y: 163, distance: 34.1
click at [303, 164] on h3 ", HCF Australia" at bounding box center [372, 166] width 211 height 6
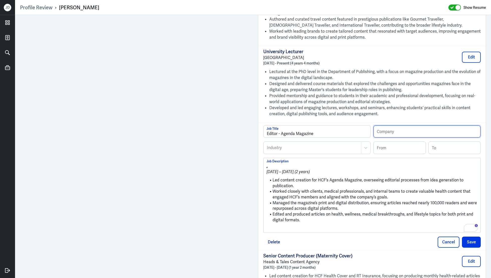
click at [403, 130] on input "text" at bounding box center [427, 131] width 107 height 12
paste input "HCF Australia"
type input "HCF Australia"
click at [326, 146] on div at bounding box center [312, 148] width 92 height 6
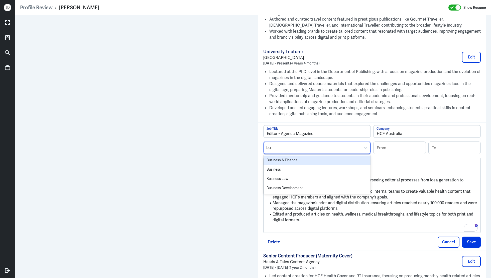
type input "bus"
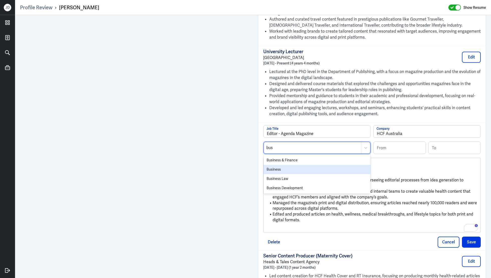
click at [317, 167] on div "Business" at bounding box center [317, 169] width 107 height 9
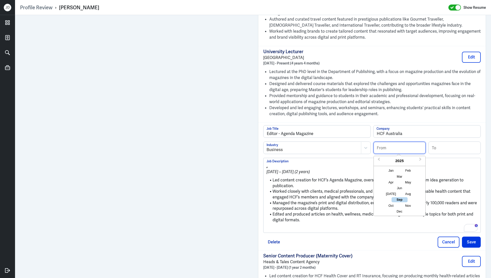
click at [393, 145] on input at bounding box center [400, 148] width 52 height 12
type input "01/2017"
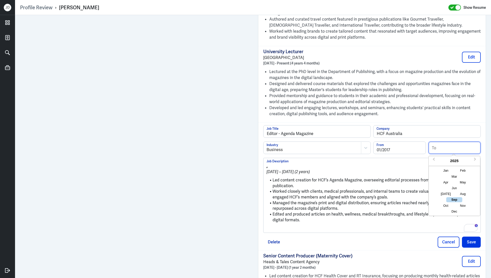
click at [456, 142] on input at bounding box center [455, 148] width 52 height 12
type input "12/2018"
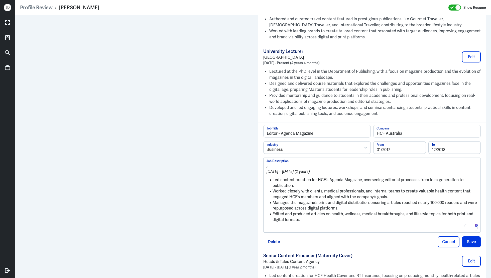
click at [333, 174] on ul "Led content creation for HCF’s Agenda Magazine, overseeing editorial processes …" at bounding box center [372, 199] width 211 height 51
drag, startPoint x: 273, startPoint y: 178, endPoint x: 261, endPoint y: 162, distance: 19.6
click at [261, 162] on div "Editor - Agenda Magazine Job Title HCF Australia Company Business Industry 01/2…" at bounding box center [372, 185] width 228 height 127
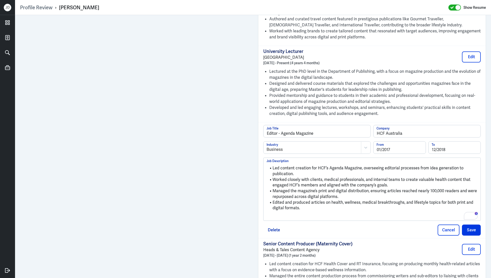
click at [286, 213] on p "To enrich screen reader interactions, please activate Accessibility in Grammarl…" at bounding box center [372, 216] width 211 height 6
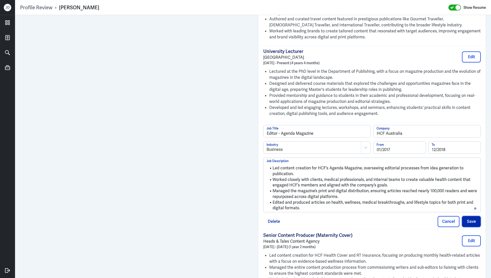
click at [472, 223] on button "Save" at bounding box center [471, 221] width 19 height 11
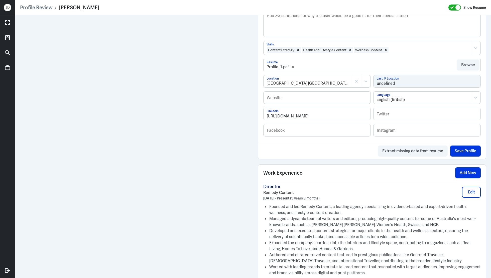
scroll to position [190, 0]
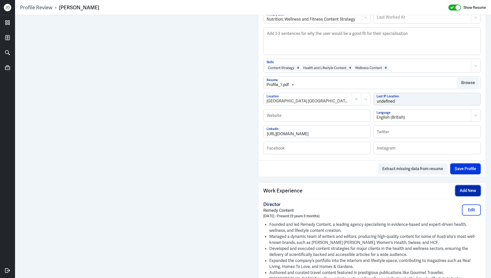
click at [466, 186] on button "Add New" at bounding box center [468, 190] width 26 height 11
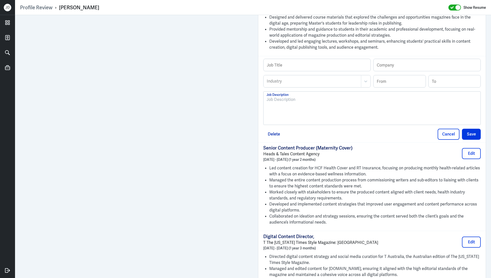
scroll to position [507, 0]
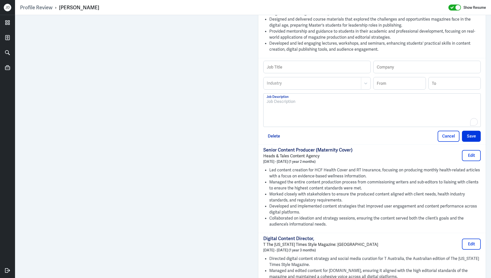
click at [339, 118] on div "To enrich screen reader interactions, please activate Accessibility in Grammarl…" at bounding box center [372, 111] width 211 height 27
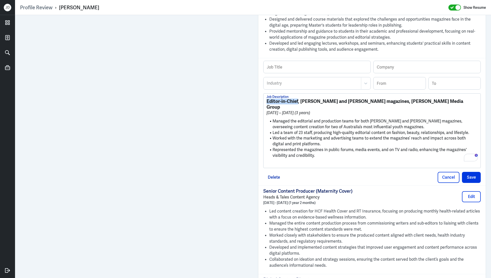
drag, startPoint x: 298, startPoint y: 99, endPoint x: 259, endPoint y: 98, distance: 38.9
click at [259, 98] on div "Job Title Company Industry Industry From To Editor-in-Chief, [PERSON_NAME] and …" at bounding box center [372, 121] width 228 height 127
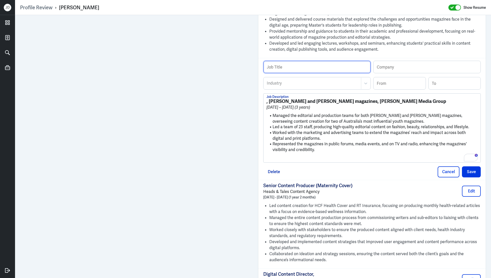
click at [307, 67] on input "text" at bounding box center [317, 67] width 107 height 12
paste input "Editor-in-Chief"
drag, startPoint x: 270, startPoint y: 98, endPoint x: 329, endPoint y: 99, distance: 59.6
click at [329, 99] on strong ", [PERSON_NAME] and [PERSON_NAME] magazines, [PERSON_NAME] Media Group" at bounding box center [357, 101] width 180 height 6
click at [312, 68] on input "Editor-in-Chief" at bounding box center [317, 67] width 107 height 12
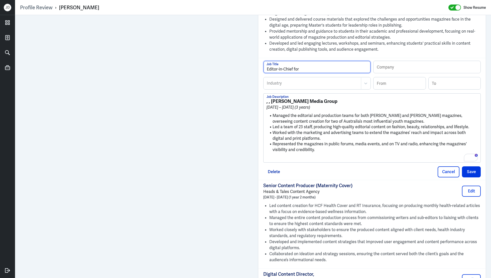
paste input "[PERSON_NAME] and [PERSON_NAME] magazines"
type input "Editor-in-Chief for [PERSON_NAME] and [PERSON_NAME] magazines"
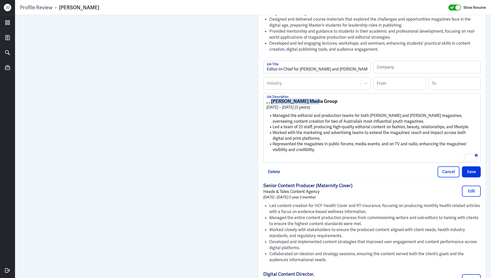
drag, startPoint x: 271, startPoint y: 100, endPoint x: 321, endPoint y: 100, distance: 49.9
click at [321, 100] on h3 ", , [PERSON_NAME] Media Group" at bounding box center [372, 101] width 211 height 6
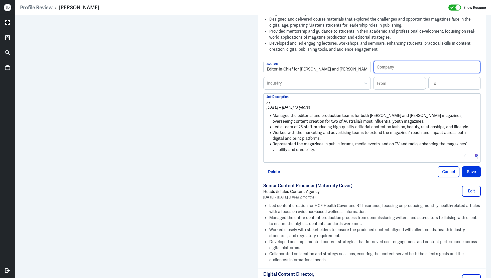
click at [397, 68] on input "text" at bounding box center [427, 67] width 107 height 12
paste input "[PERSON_NAME] Media Group"
type input "[PERSON_NAME] Media Group"
drag, startPoint x: 273, startPoint y: 113, endPoint x: 262, endPoint y: 101, distance: 15.8
click at [262, 101] on div "Editor-in-Chief for [PERSON_NAME] and [PERSON_NAME] magazines Job Title [PERSON…" at bounding box center [372, 119] width 228 height 122
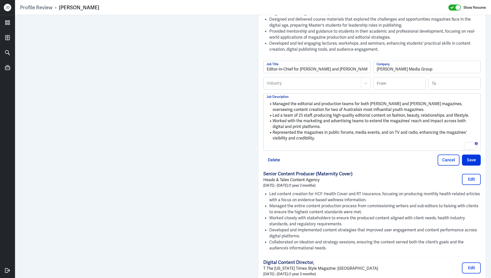
click at [281, 143] on p "To enrich screen reader interactions, please activate Accessibility in Grammarl…" at bounding box center [372, 146] width 211 height 6
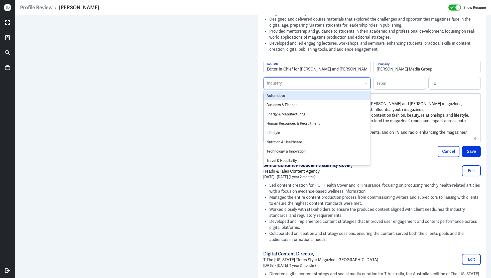
click at [325, 81] on div at bounding box center [312, 83] width 92 height 6
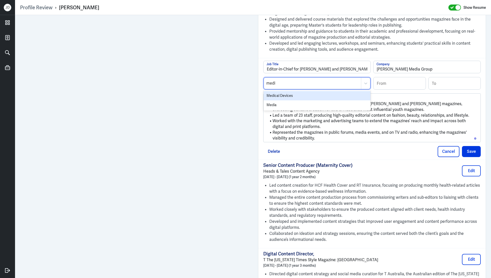
type input "media"
click at [316, 91] on div "Media" at bounding box center [317, 95] width 107 height 9
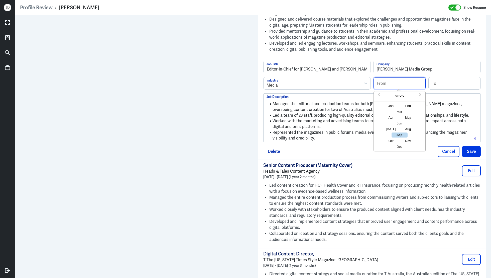
click at [413, 82] on input at bounding box center [400, 83] width 52 height 12
type input "03/2013"
click at [462, 82] on input at bounding box center [455, 83] width 52 height 12
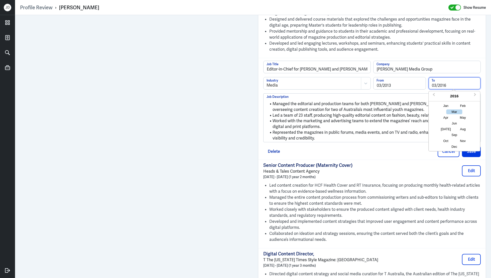
type input "03/2016"
click at [357, 130] on li "Represented the magazines in public forums, media events, and on TV and radio, …" at bounding box center [372, 135] width 211 height 11
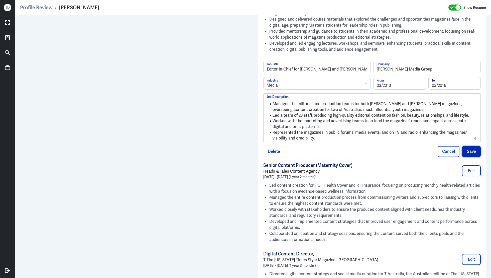
click at [475, 151] on button "Save" at bounding box center [471, 151] width 19 height 11
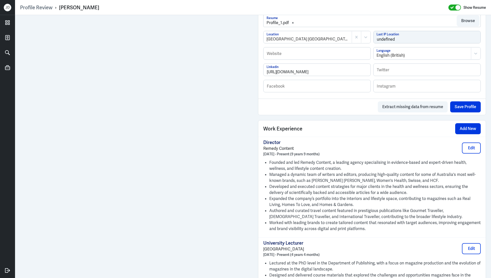
scroll to position [201, 0]
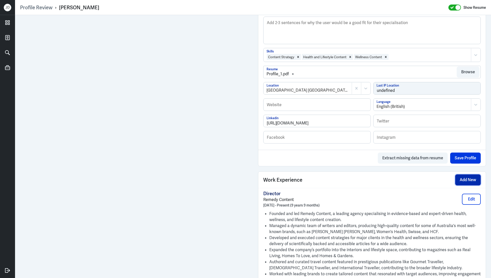
click at [464, 178] on button "Add New" at bounding box center [468, 179] width 26 height 11
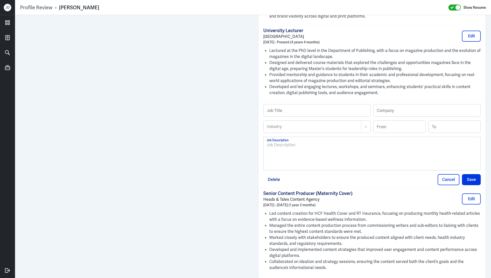
scroll to position [517, 0]
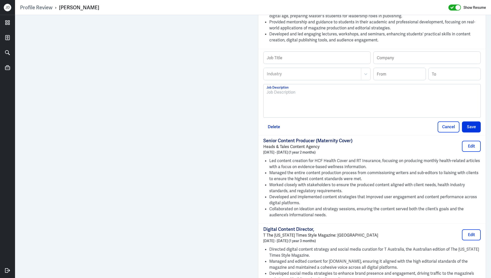
click at [310, 103] on div at bounding box center [372, 102] width 211 height 27
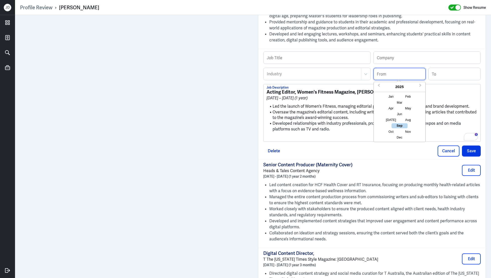
click at [406, 70] on input at bounding box center [400, 74] width 52 height 12
type input "01/2012"
click at [443, 69] on input at bounding box center [455, 74] width 52 height 12
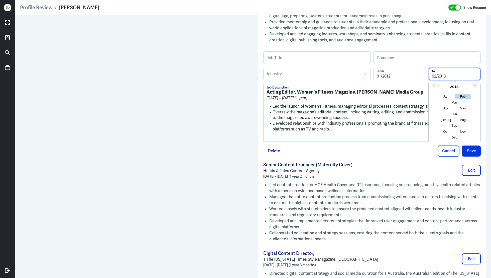
type input "02/2013"
click at [355, 109] on li "Oversaw the magazine’s editorial content, including writing, editing, and commi…" at bounding box center [372, 114] width 211 height 11
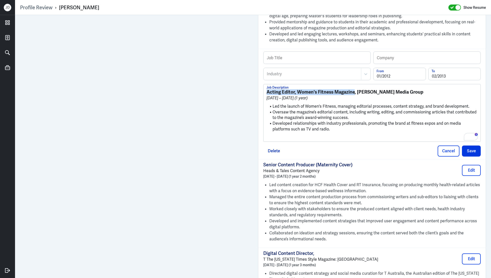
drag, startPoint x: 355, startPoint y: 90, endPoint x: 256, endPoint y: 90, distance: 98.7
click at [256, 90] on div "Admin Settings Update Resume Save Profile User Requested Private Set Resume to …" at bounding box center [372, 133] width 238 height 1271
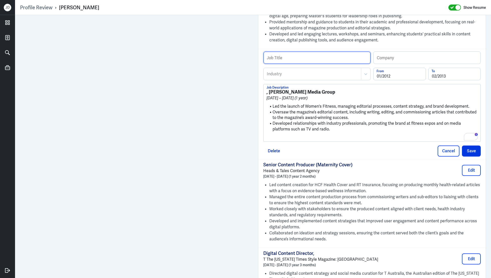
click at [293, 54] on input "text" at bounding box center [317, 58] width 107 height 12
paste input "Acting Editor, Women's Fitness Magazine"
type input "Acting Editor, Women's Fitness Magazine"
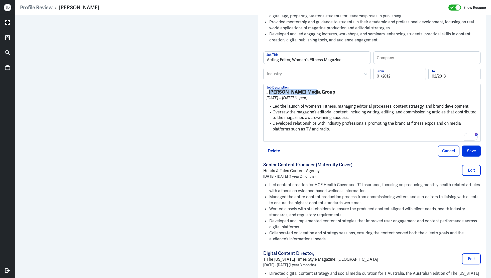
drag, startPoint x: 269, startPoint y: 91, endPoint x: 313, endPoint y: 90, distance: 44.1
click at [313, 90] on h3 ", [PERSON_NAME] Media Group" at bounding box center [372, 92] width 211 height 6
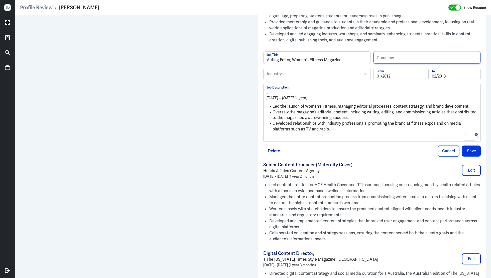
click at [386, 57] on input "text" at bounding box center [427, 58] width 107 height 12
paste input "[PERSON_NAME] Media Group"
type input "[PERSON_NAME] Media Group"
click at [335, 72] on div at bounding box center [312, 74] width 92 height 6
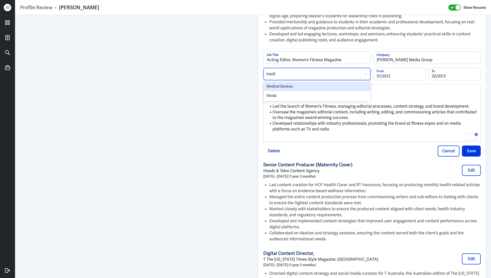
type input "media"
click at [305, 85] on div "Media" at bounding box center [317, 86] width 107 height 9
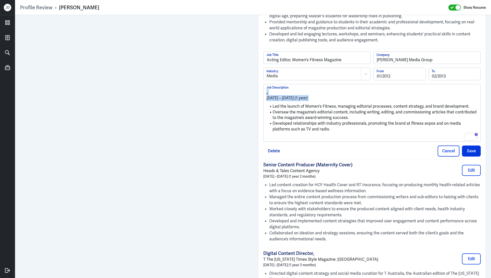
drag, startPoint x: 273, startPoint y: 104, endPoint x: 255, endPoint y: 87, distance: 25.0
click at [255, 87] on div "Admin Settings Update Resume Save Profile User Requested Private Set Resume to …" at bounding box center [372, 133] width 238 height 1271
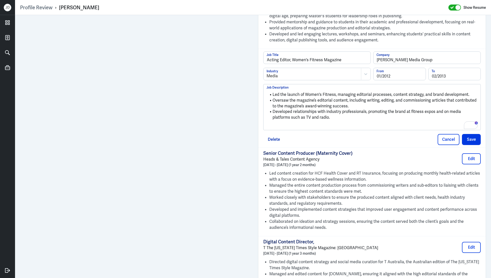
click at [276, 125] on p "To enrich screen reader interactions, please activate Accessibility in Grammarl…" at bounding box center [372, 126] width 211 height 6
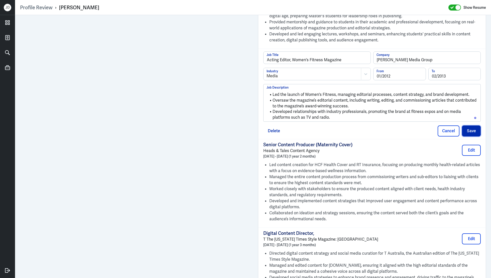
click at [477, 128] on button "Save" at bounding box center [471, 130] width 19 height 11
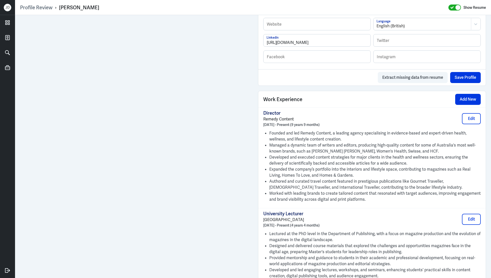
scroll to position [272, 0]
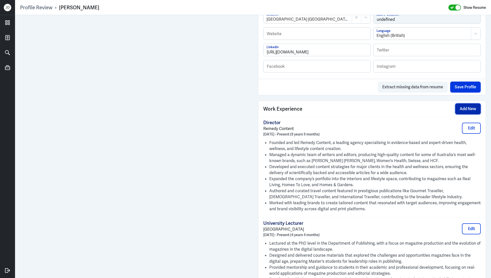
click at [462, 109] on button "Add New" at bounding box center [468, 108] width 26 height 11
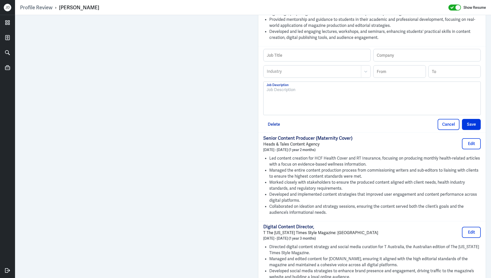
scroll to position [516, 0]
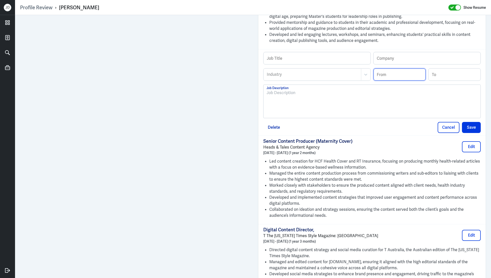
click at [407, 73] on input at bounding box center [400, 74] width 52 height 12
type input "01/2011"
click at [456, 71] on input at bounding box center [455, 74] width 52 height 12
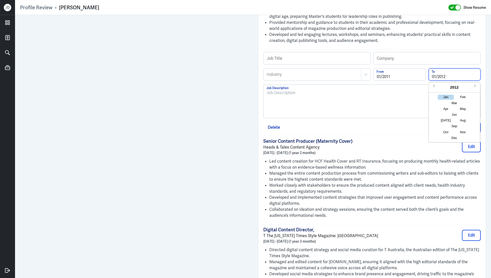
type input "01/2012"
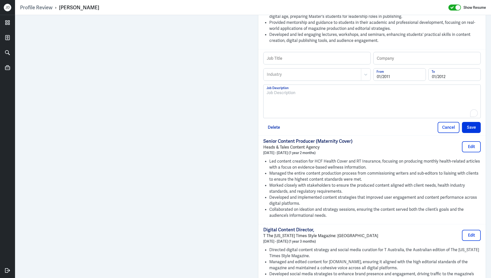
click at [381, 104] on div "To enrich screen reader interactions, please activate Accessibility in Grammarl…" at bounding box center [372, 103] width 211 height 27
click at [355, 98] on div "To enrich screen reader interactions, please activate Accessibility in Grammarl…" at bounding box center [372, 103] width 211 height 27
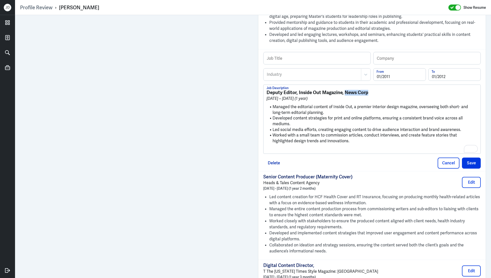
drag, startPoint x: 379, startPoint y: 91, endPoint x: 345, endPoint y: 91, distance: 33.8
click at [345, 91] on h3 "Deputy Editor, Inside Out Magazine, News Corp" at bounding box center [372, 93] width 211 height 6
click at [402, 58] on input "text" at bounding box center [427, 58] width 107 height 12
paste input "News Corp"
type input "News Corp"
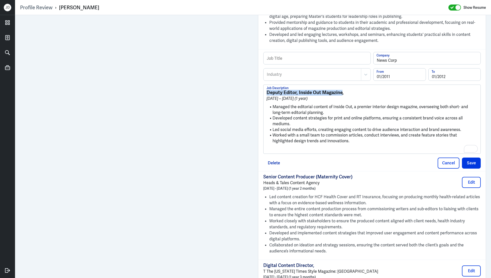
drag, startPoint x: 342, startPoint y: 91, endPoint x: 264, endPoint y: 89, distance: 78.2
click at [264, 89] on div "Profile Review › [PERSON_NAME] Show Resume Admin Settings Update Resume Save Pr…" at bounding box center [253, 139] width 476 height 278
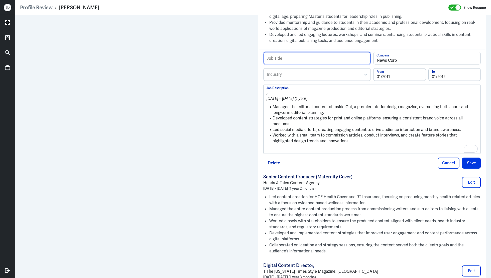
click at [288, 56] on input "text" at bounding box center [317, 58] width 107 height 12
paste input "Deputy Editor, Inside Out Magazine"
type input "Deputy Editor, Inside Out Magazine"
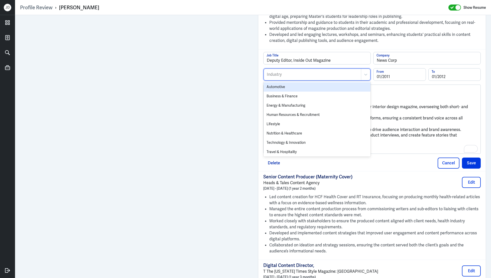
click at [285, 71] on div at bounding box center [312, 74] width 92 height 6
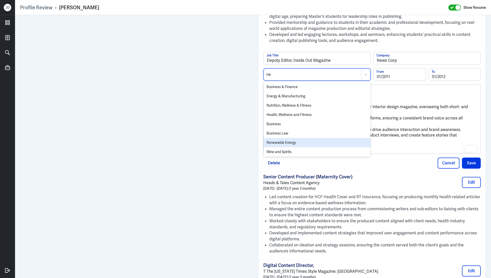
type input "n"
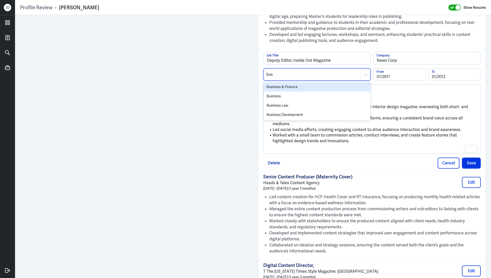
type input "busi"
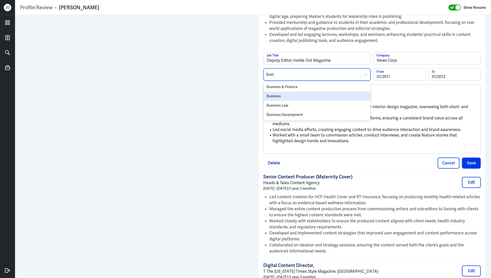
click at [273, 94] on div "Business" at bounding box center [317, 95] width 107 height 9
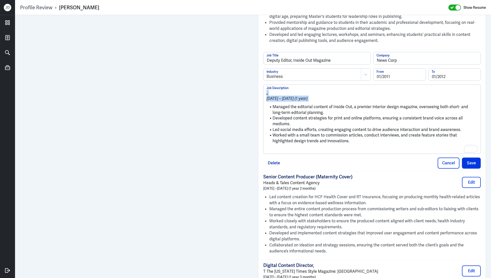
drag, startPoint x: 273, startPoint y: 106, endPoint x: 265, endPoint y: 84, distance: 23.1
click at [264, 85] on div ", [DATE] – [DATE] (1 year) Managed the editorial content of Inside Out, a premi…" at bounding box center [372, 119] width 217 height 68
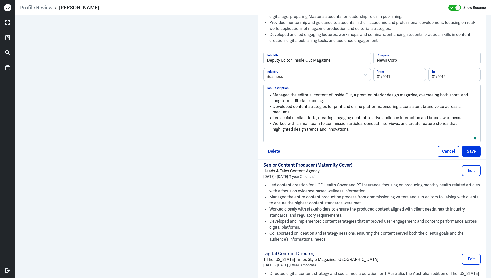
click at [294, 137] on p "To enrich screen reader interactions, please activate Accessibility in Grammarl…" at bounding box center [372, 138] width 211 height 6
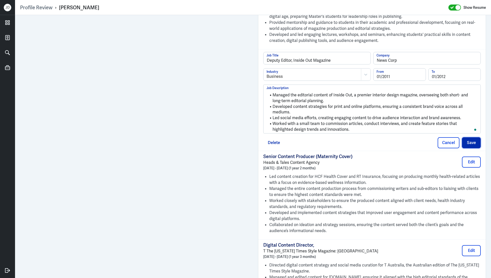
click at [470, 141] on button "Save" at bounding box center [471, 142] width 19 height 11
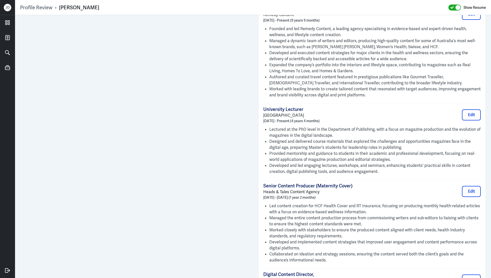
scroll to position [271, 0]
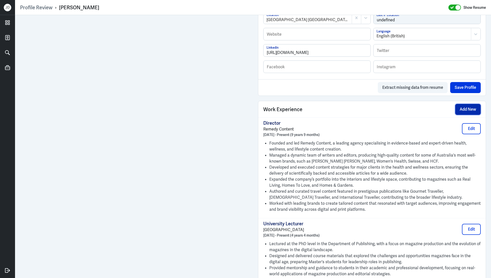
click at [463, 109] on button "Add New" at bounding box center [468, 109] width 26 height 11
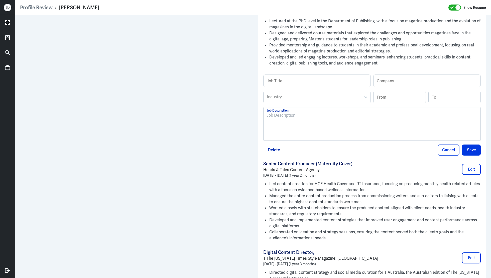
scroll to position [497, 0]
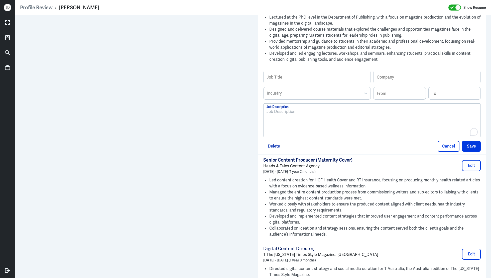
click at [310, 122] on div "To enrich screen reader interactions, please activate Accessibility in Grammarl…" at bounding box center [372, 121] width 211 height 27
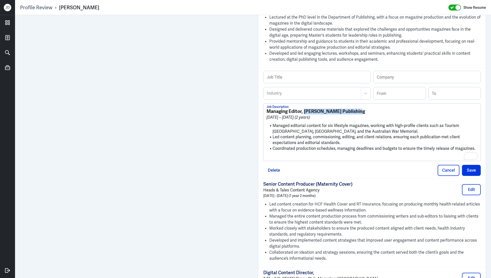
drag, startPoint x: 361, startPoint y: 111, endPoint x: 305, endPoint y: 109, distance: 56.7
click at [305, 109] on h3 "Managing Editor, [PERSON_NAME] Publishing" at bounding box center [372, 111] width 211 height 6
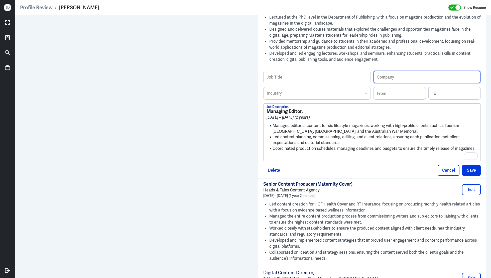
click at [392, 73] on input "text" at bounding box center [427, 77] width 107 height 12
paste input "[PERSON_NAME] Publishing"
type input "[PERSON_NAME] Publishing"
drag, startPoint x: 302, startPoint y: 110, endPoint x: 244, endPoint y: 108, distance: 58.9
click at [215, 70] on div "Admin Settings Update Resume Save Profile User Requested Private Set Resume to …" at bounding box center [253, 215] width 476 height 1394
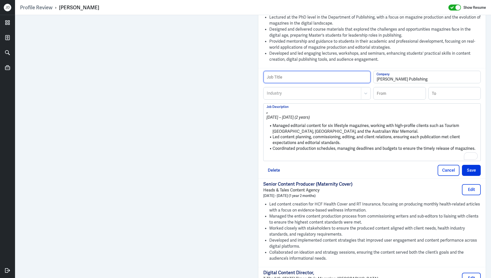
click at [293, 74] on input "text" at bounding box center [317, 77] width 107 height 12
paste input "Managing Editor"
type input "Managing Editor"
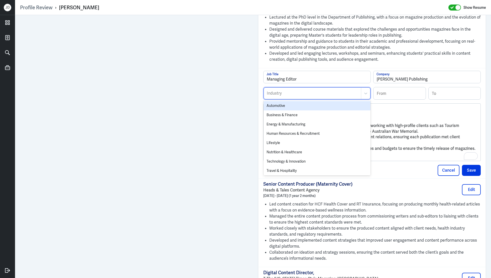
click at [290, 92] on div at bounding box center [312, 93] width 92 height 6
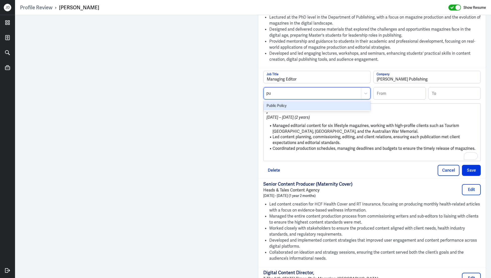
type input "p"
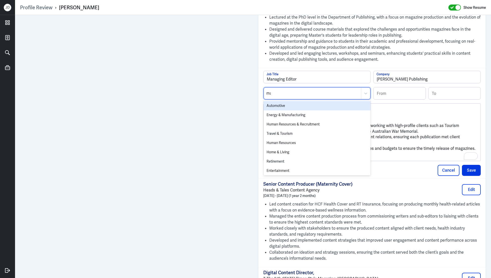
type input "mar"
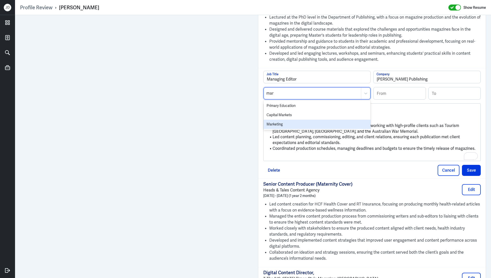
click at [279, 121] on div "Marketing" at bounding box center [317, 124] width 107 height 9
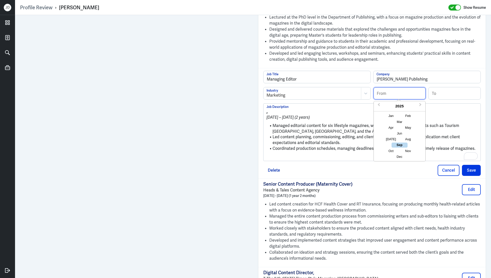
click at [393, 90] on input at bounding box center [400, 93] width 52 height 12
type input "01/2009"
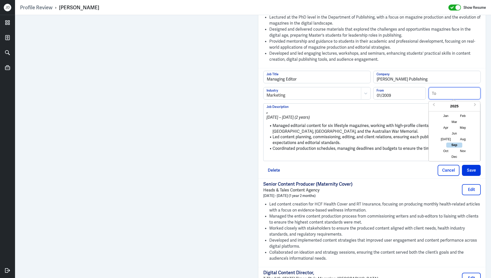
click at [455, 96] on input at bounding box center [455, 93] width 52 height 12
click at [297, 155] on p "To enrich screen reader interactions, please activate Accessibility in Grammarl…" at bounding box center [372, 157] width 211 height 6
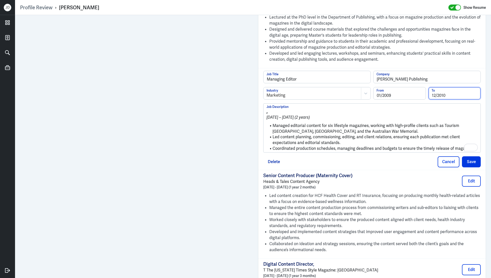
click at [455, 94] on input "12/2010" at bounding box center [455, 93] width 52 height 12
type input "12/2011"
click at [412, 120] on ul "Managed editorial content for six lifestyle magazines, working with high-profil…" at bounding box center [372, 135] width 211 height 31
drag, startPoint x: 273, startPoint y: 126, endPoint x: 259, endPoint y: 105, distance: 25.2
click at [259, 105] on div "Managing Editor Job Title [PERSON_NAME] Publishing Company Marketing Industry 0…" at bounding box center [372, 119] width 228 height 102
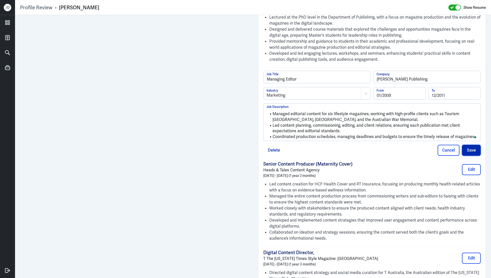
click at [476, 147] on button "Save" at bounding box center [471, 150] width 19 height 11
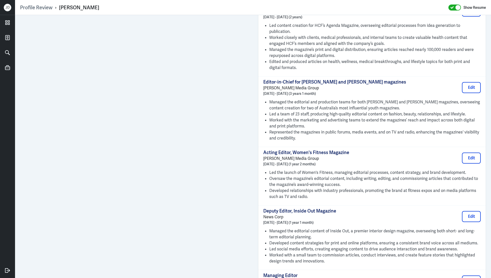
scroll to position [1071, 0]
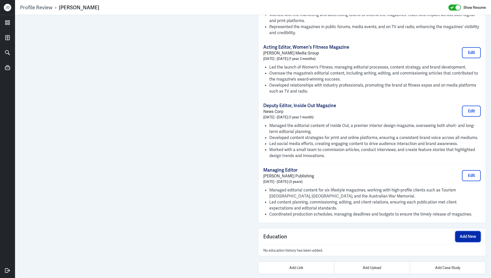
click at [466, 231] on button "Add New" at bounding box center [468, 236] width 26 height 11
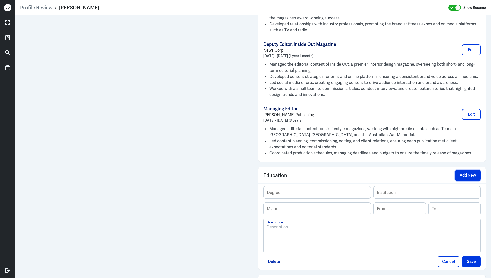
scroll to position [1146, 0]
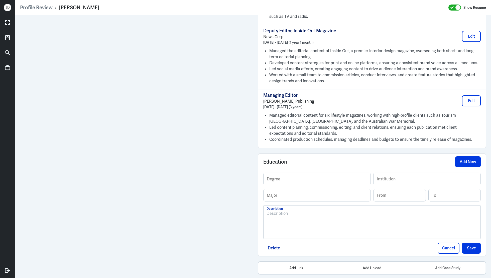
click at [321, 221] on div at bounding box center [372, 223] width 211 height 27
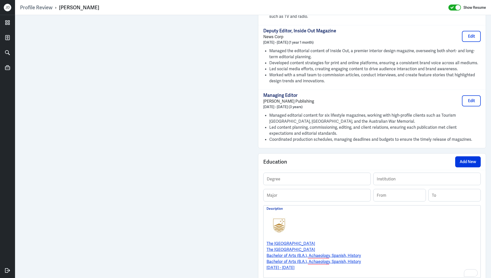
drag, startPoint x: 333, startPoint y: 235, endPoint x: 266, endPoint y: 234, distance: 67.4
click at [266, 234] on div "The [GEOGRAPHIC_DATA] The [GEOGRAPHIC_DATA] Bachelor of Arts (B.A.), Achaeology…" at bounding box center [372, 241] width 217 height 72
click at [407, 173] on input "text" at bounding box center [427, 179] width 107 height 12
paste input "The [GEOGRAPHIC_DATA]"
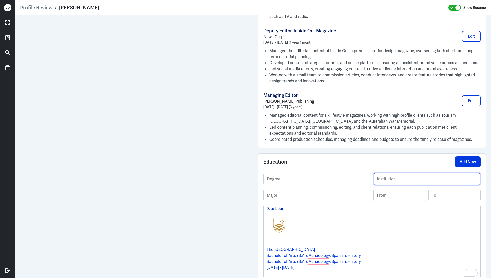
type input "The [GEOGRAPHIC_DATA]"
